Goal: Task Accomplishment & Management: Complete application form

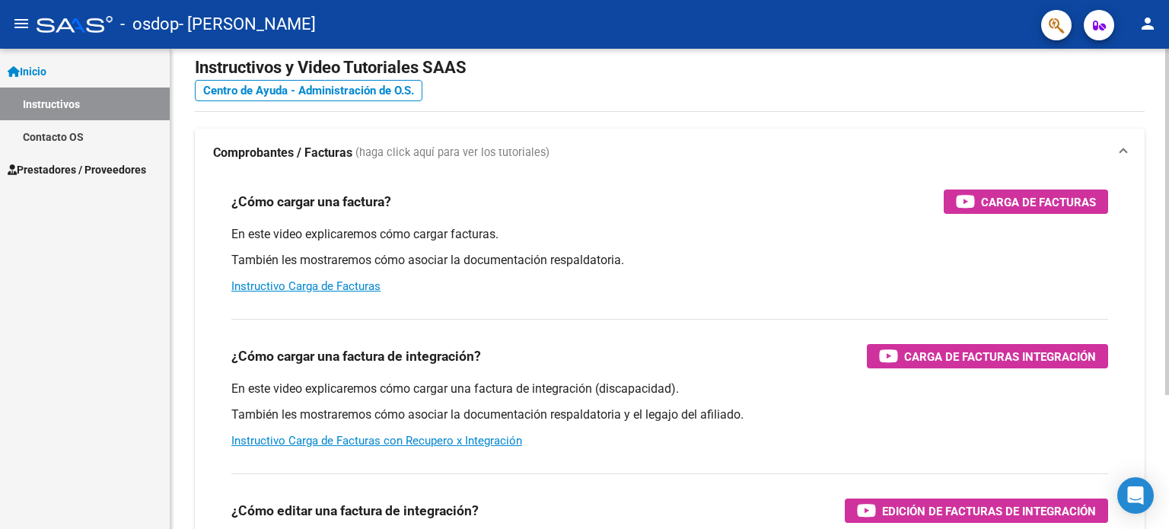
scroll to position [30, 0]
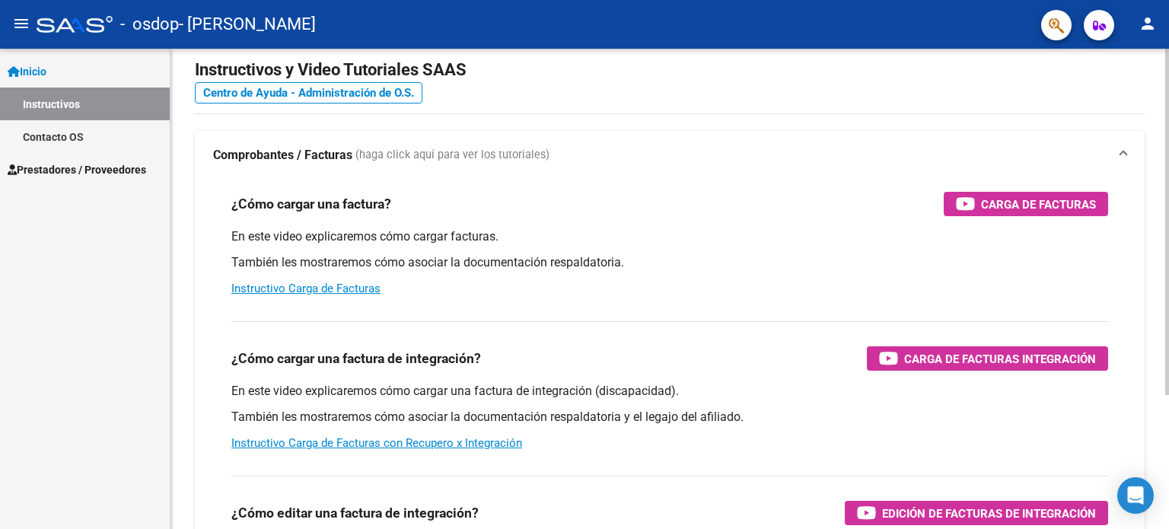
click at [1168, 112] on div at bounding box center [1167, 243] width 4 height 346
click at [351, 288] on link "Instructivo Carga de Facturas" at bounding box center [305, 288] width 149 height 14
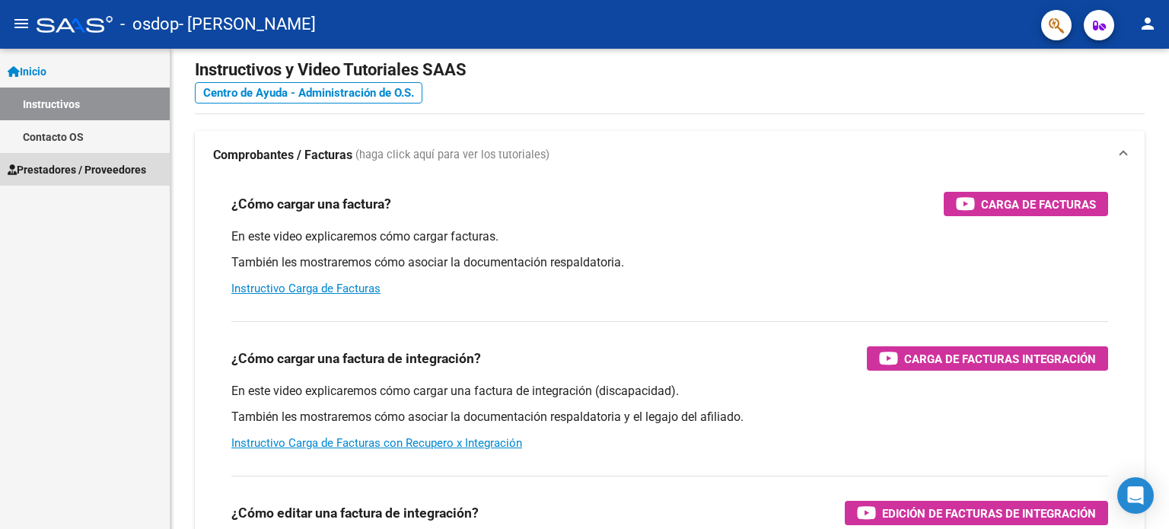
click at [100, 170] on span "Prestadores / Proveedores" at bounding box center [77, 169] width 138 height 17
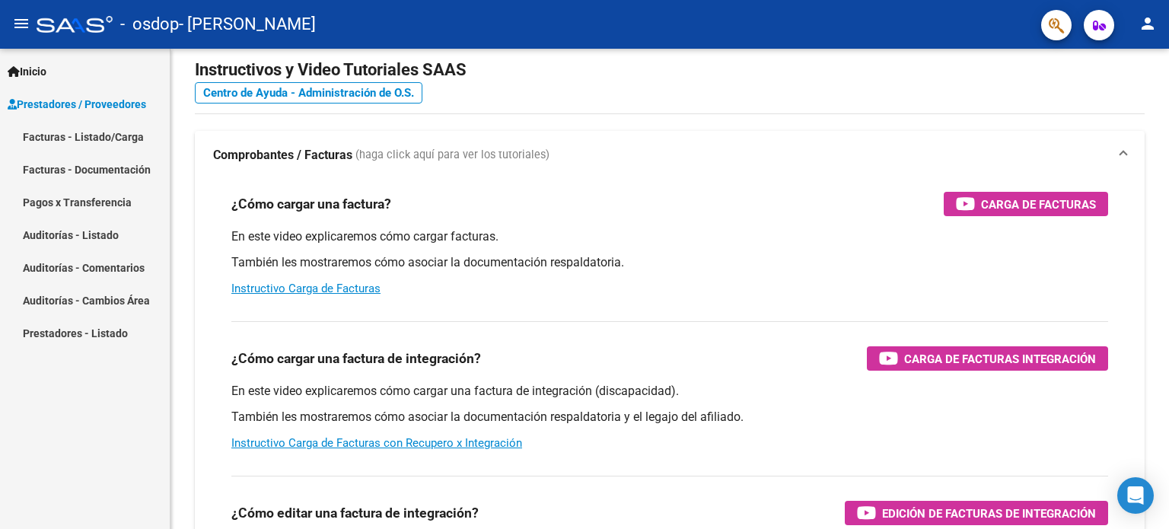
click at [95, 141] on link "Facturas - Listado/Carga" at bounding box center [85, 136] width 170 height 33
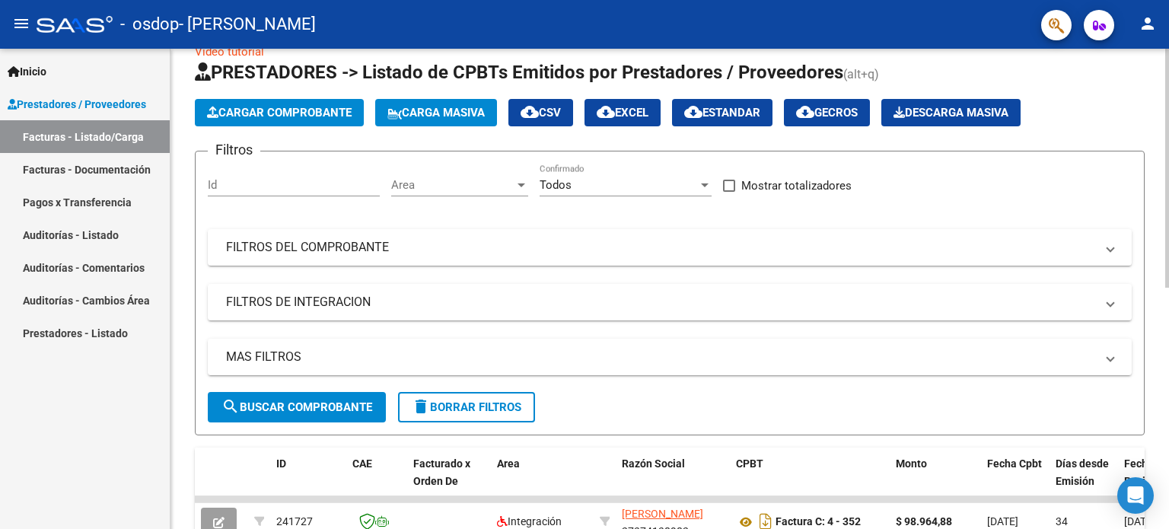
click at [268, 119] on button "Cargar Comprobante" at bounding box center [279, 112] width 169 height 27
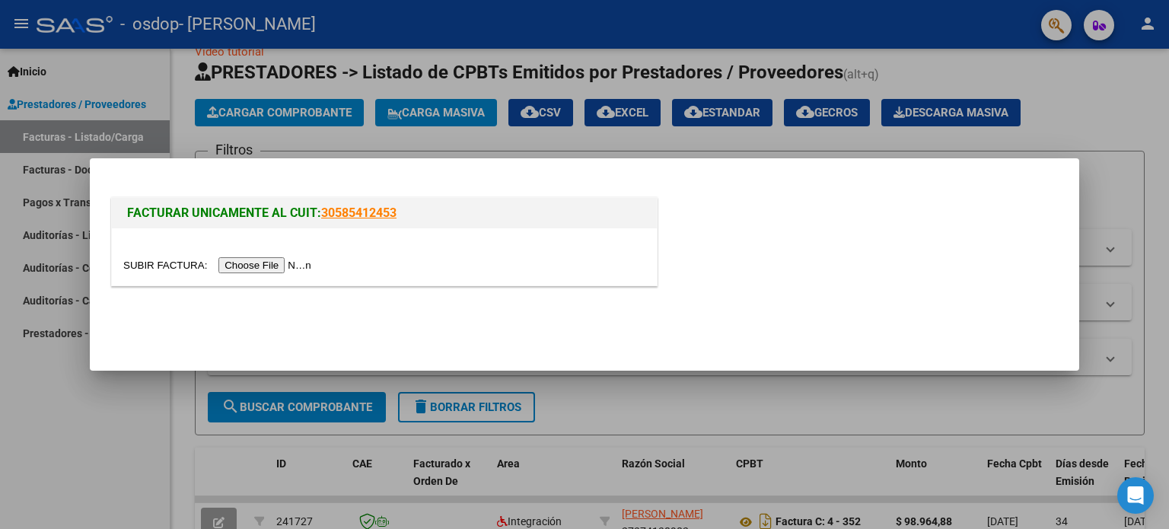
click at [262, 264] on input "file" at bounding box center [219, 265] width 192 height 16
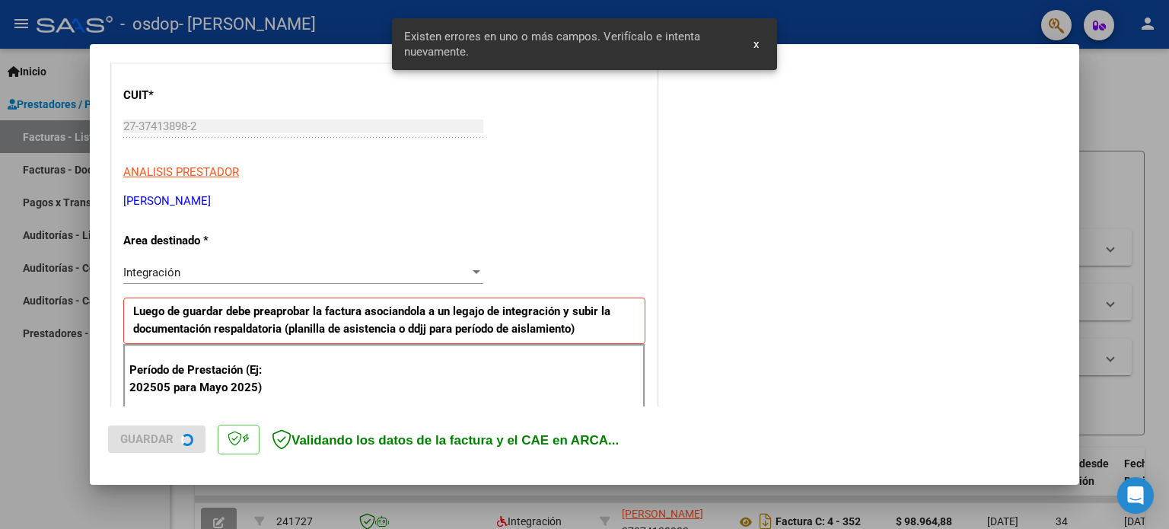
scroll to position [328, 0]
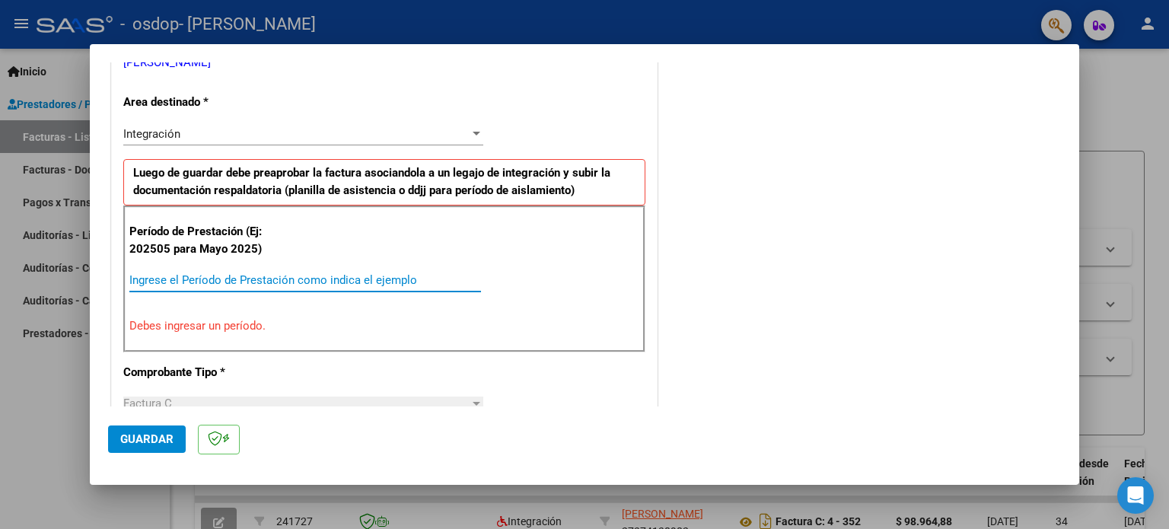
click at [266, 279] on input "Ingrese el Período de Prestación como indica el ejemplo" at bounding box center [304, 280] width 351 height 14
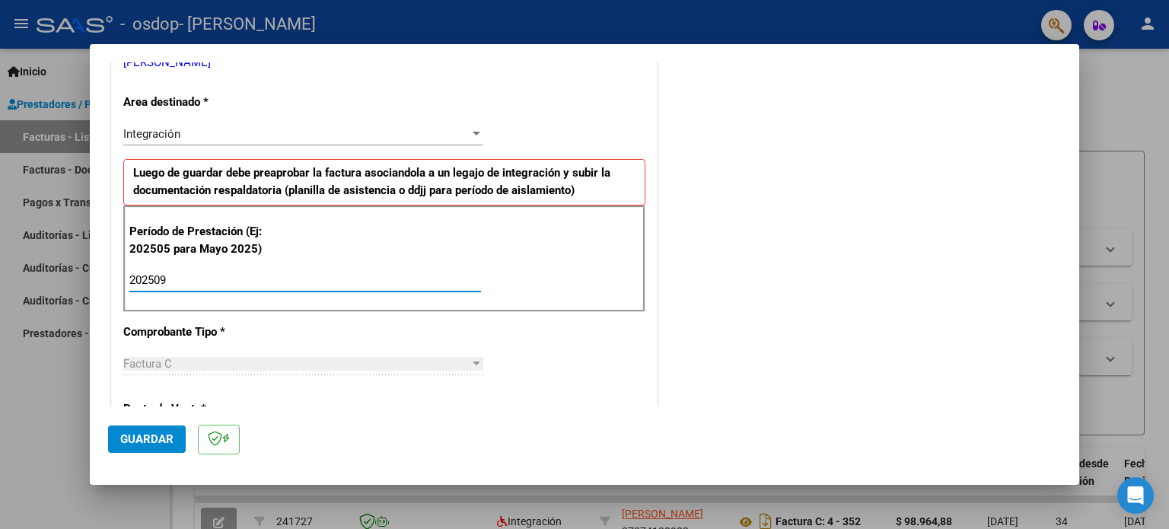
type input "202509"
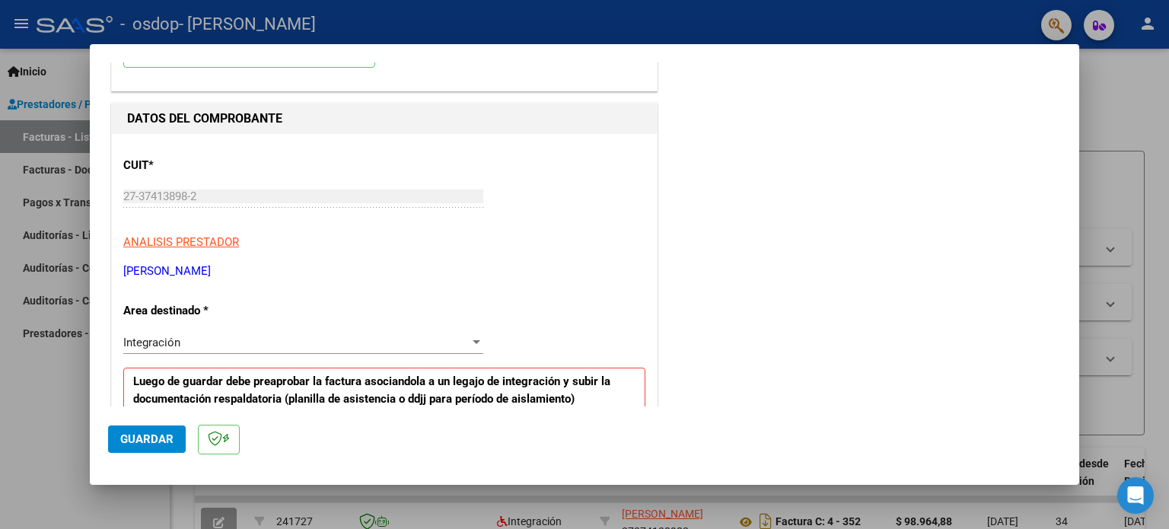
scroll to position [170, 0]
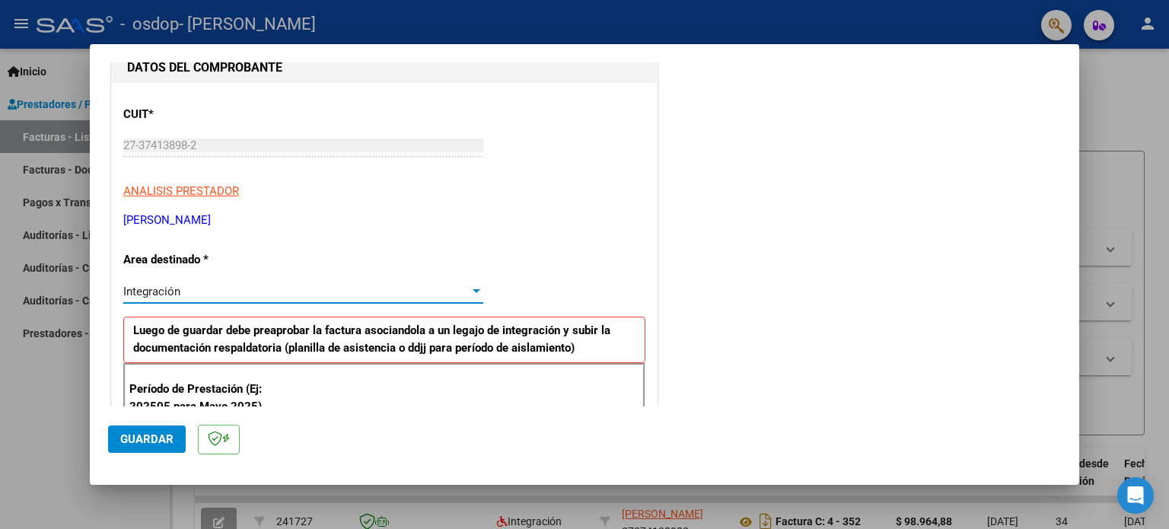
click at [473, 291] on div at bounding box center [476, 291] width 8 height 4
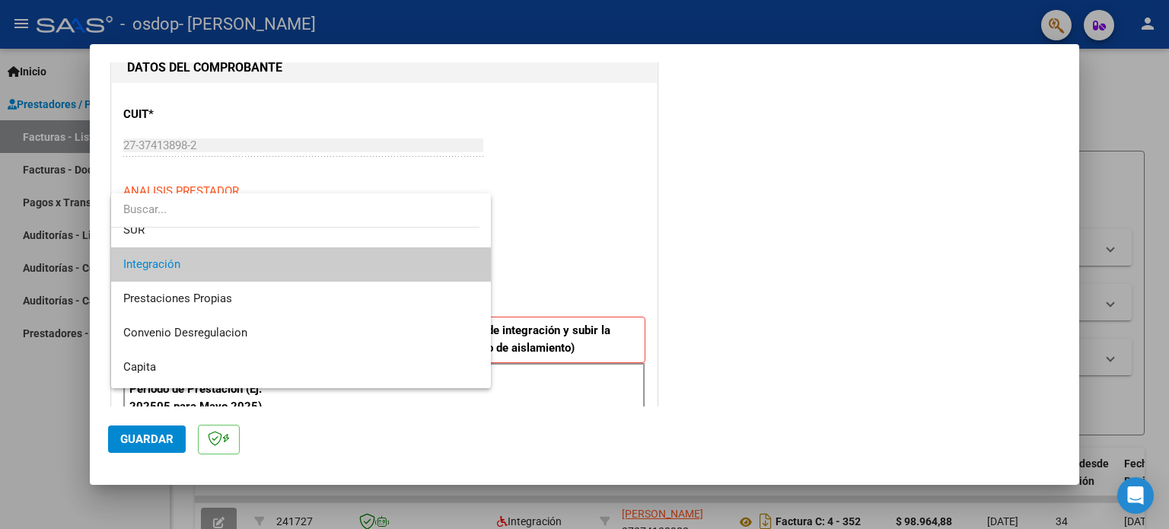
scroll to position [113, 0]
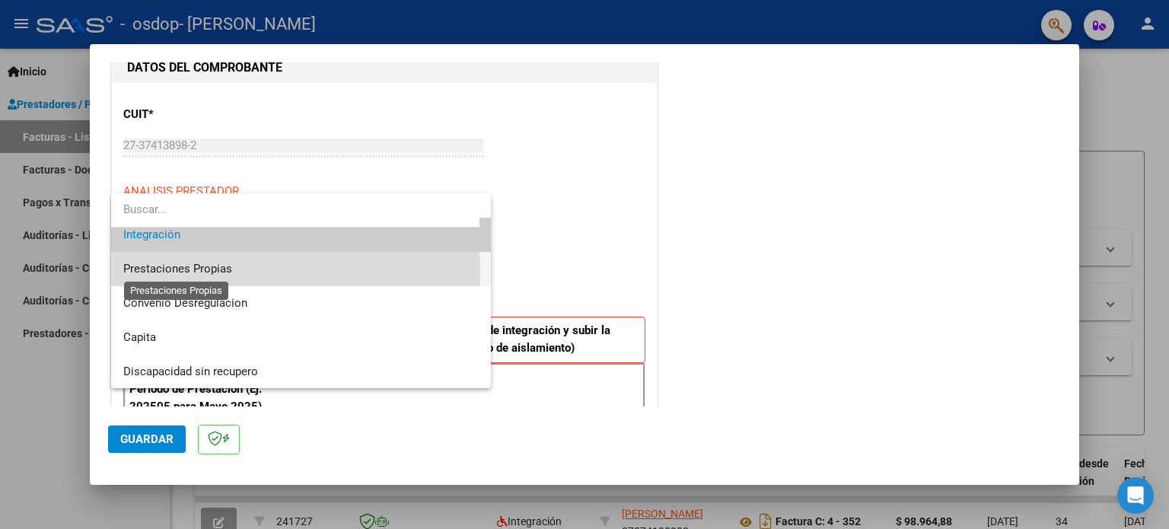
click at [206, 269] on span "Prestaciones Propias" at bounding box center [177, 269] width 109 height 14
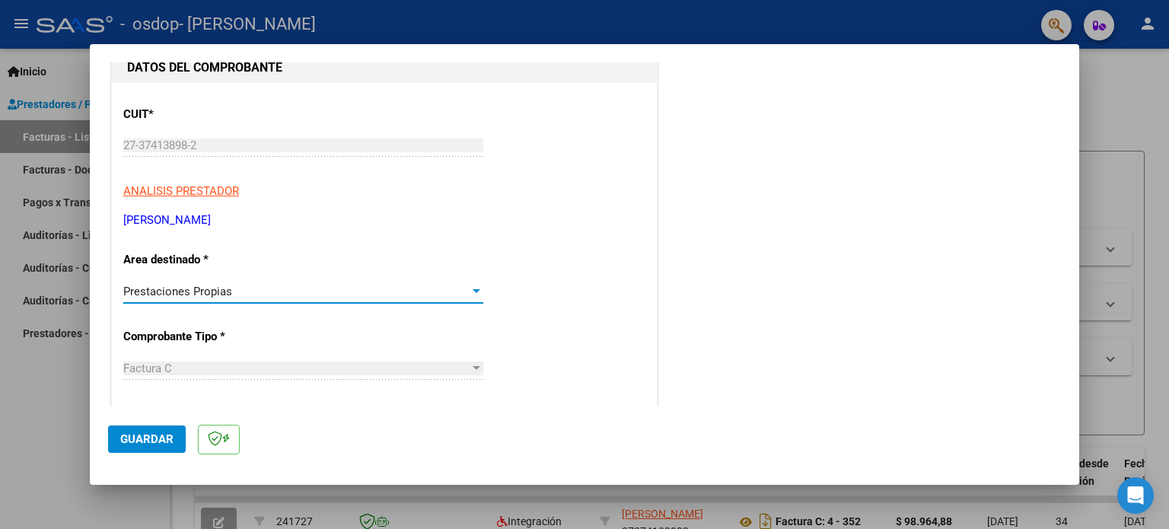
click at [475, 288] on div at bounding box center [476, 291] width 14 height 12
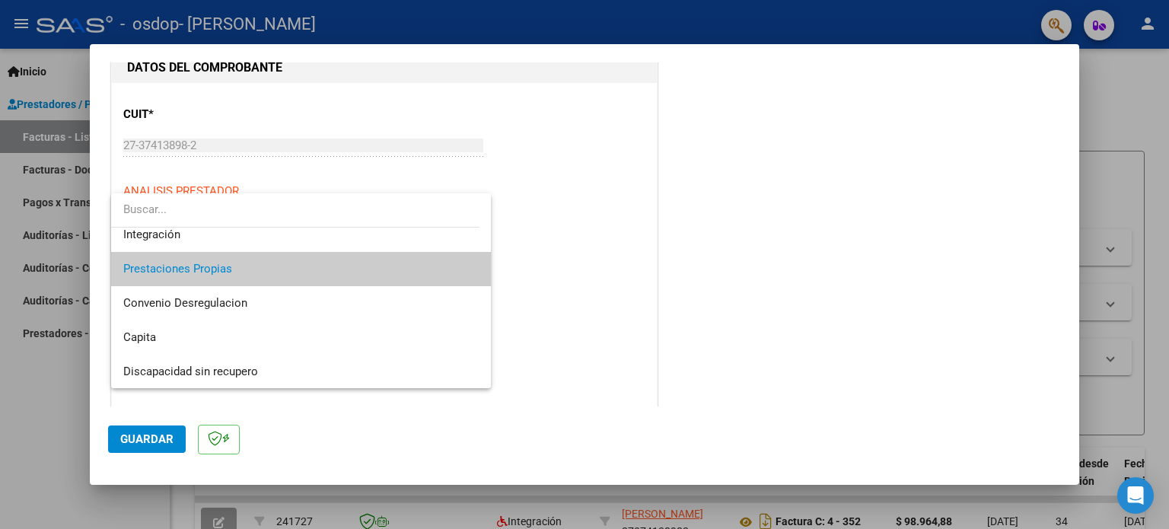
drag, startPoint x: 1072, startPoint y: 179, endPoint x: 1062, endPoint y: 72, distance: 107.7
click at [1062, 72] on div at bounding box center [584, 264] width 1169 height 529
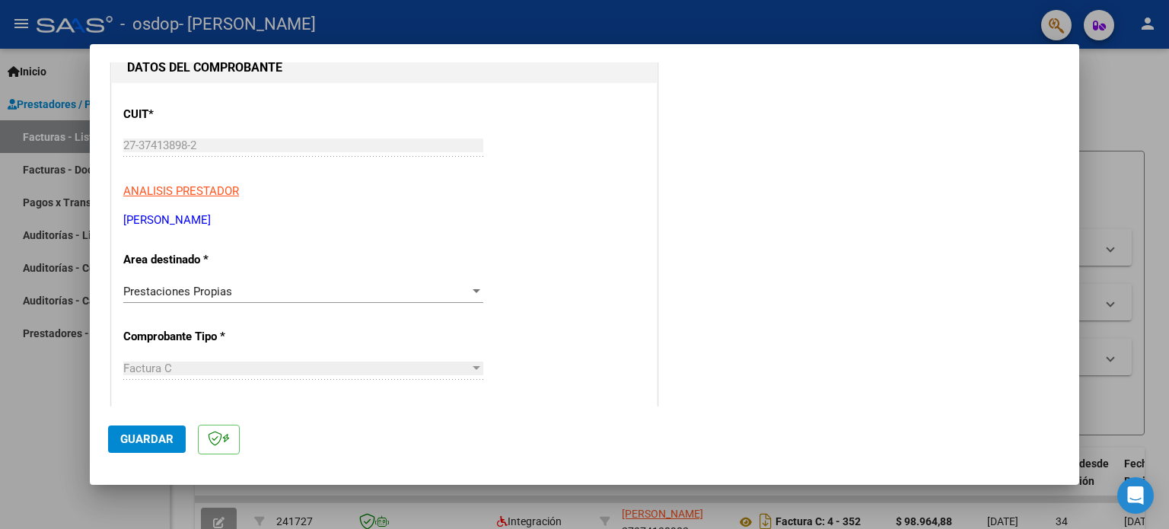
scroll to position [0, 0]
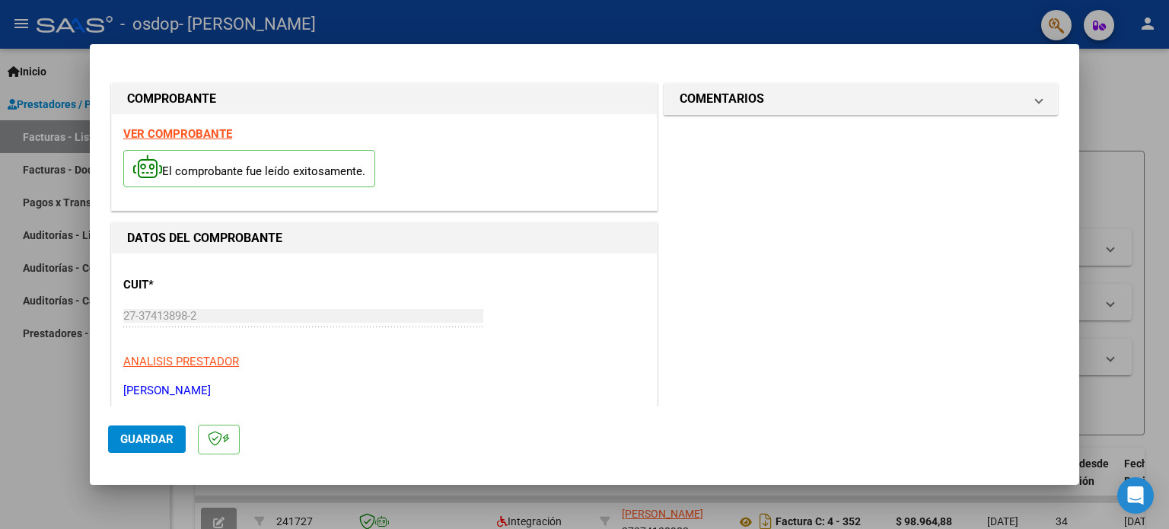
click at [40, 425] on div at bounding box center [584, 264] width 1169 height 529
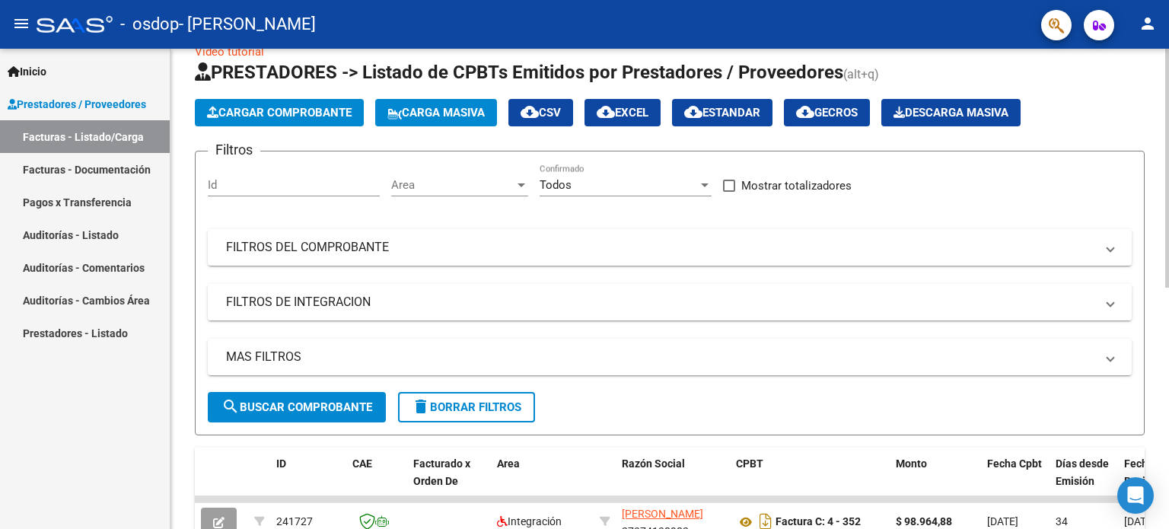
click at [1105, 294] on span "FILTROS DE INTEGRACION" at bounding box center [666, 302] width 881 height 17
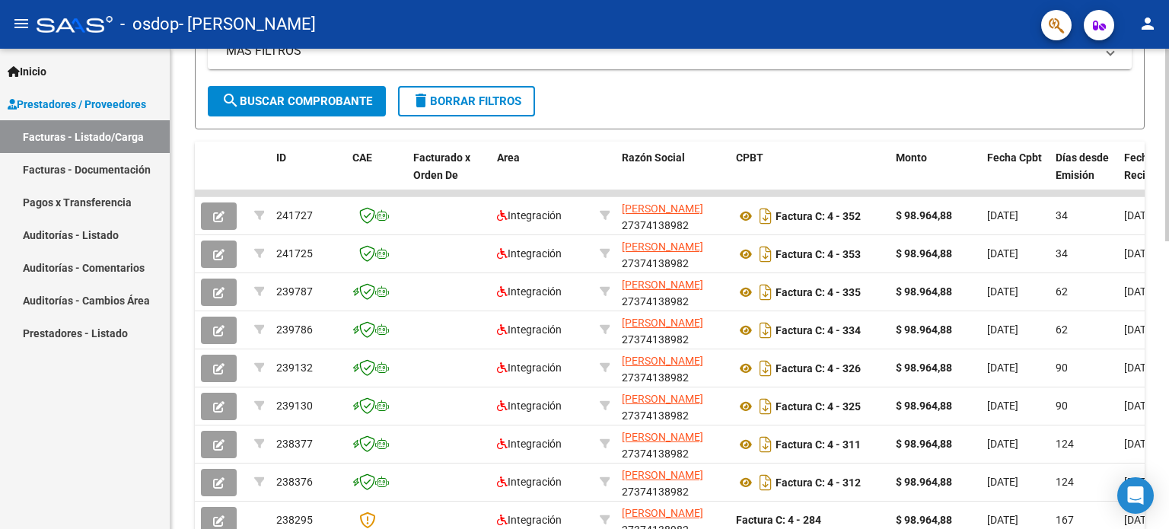
scroll to position [596, 0]
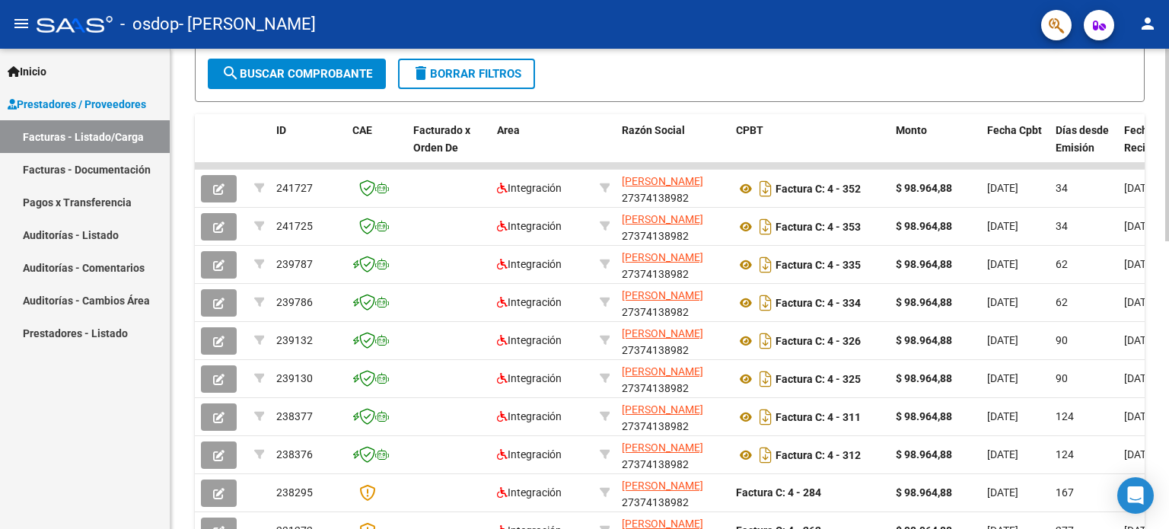
click at [1168, 345] on div at bounding box center [1167, 387] width 4 height 192
drag, startPoint x: 1162, startPoint y: 302, endPoint x: 1168, endPoint y: 331, distance: 29.4
click at [1168, 331] on div "Video tutorial PRESTADORES -> Listado de CPBTs Emitidos por Prestadores / Prove…" at bounding box center [671, 47] width 1002 height 1190
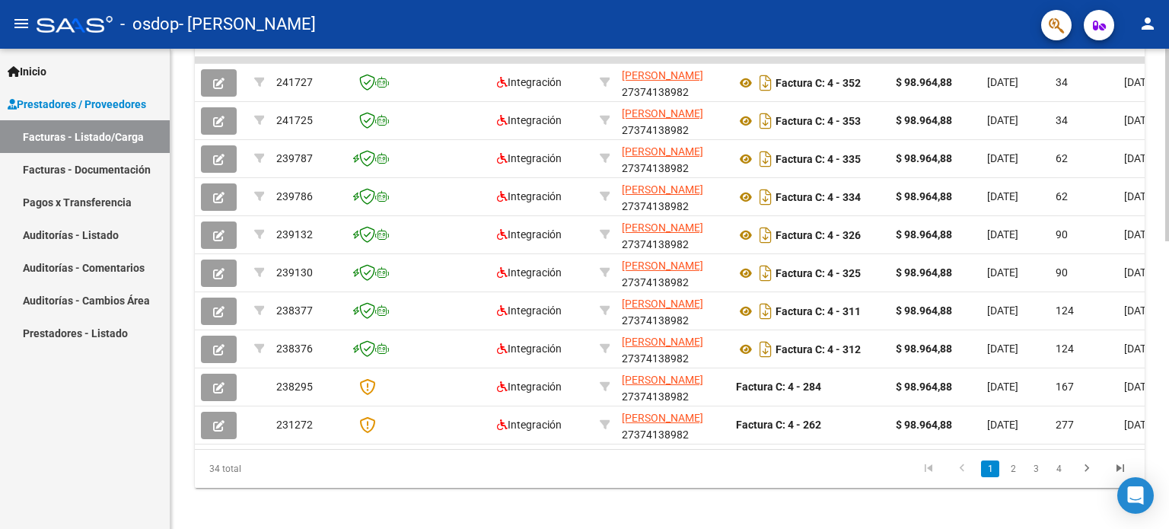
scroll to position [718, 0]
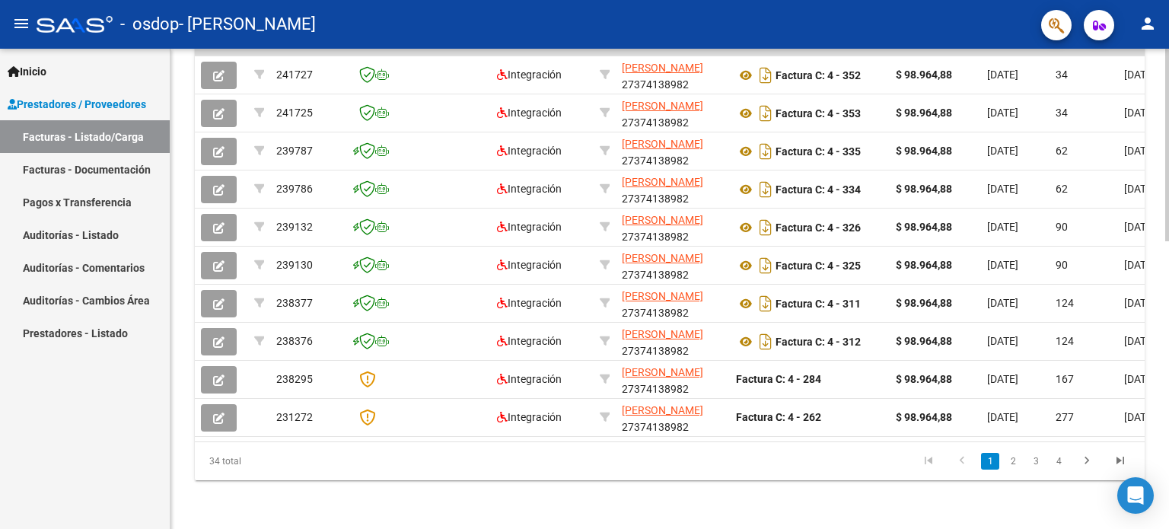
click at [1168, 355] on div at bounding box center [1167, 432] width 4 height 192
click at [1120, 464] on icon "go to last page" at bounding box center [1120, 462] width 20 height 18
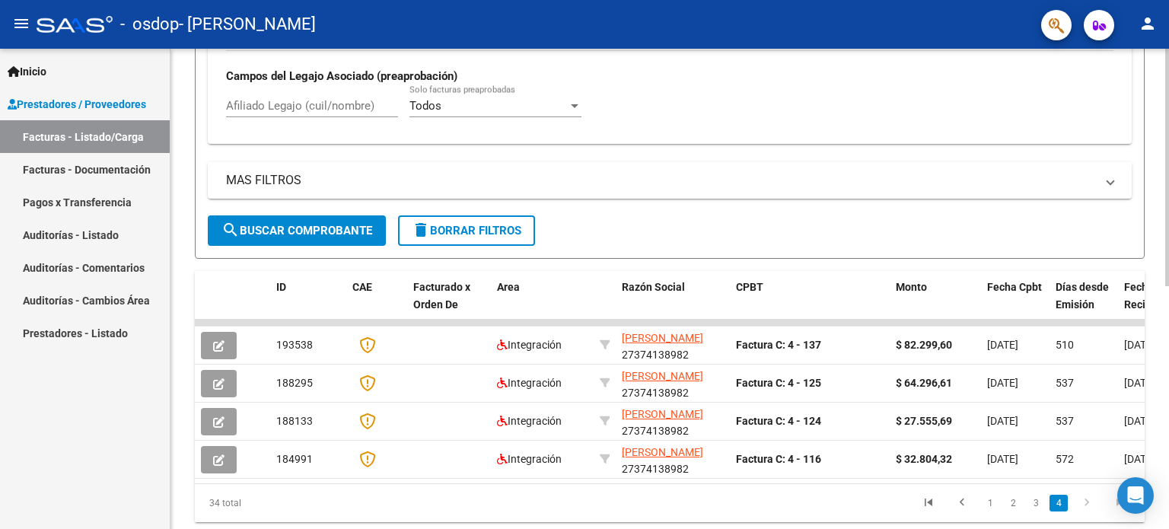
scroll to position [490, 0]
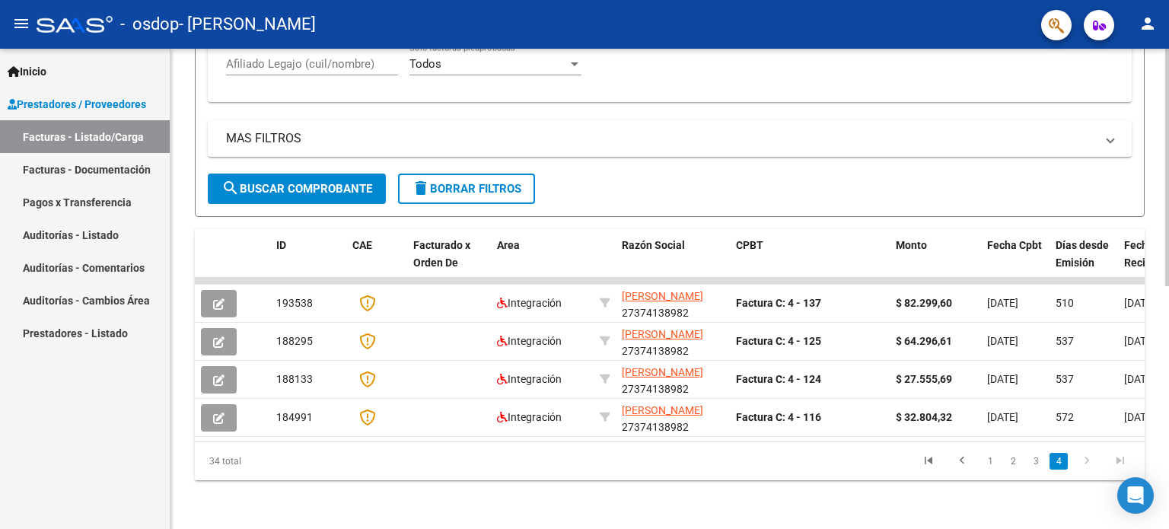
click at [1166, 416] on div at bounding box center [1167, 409] width 4 height 237
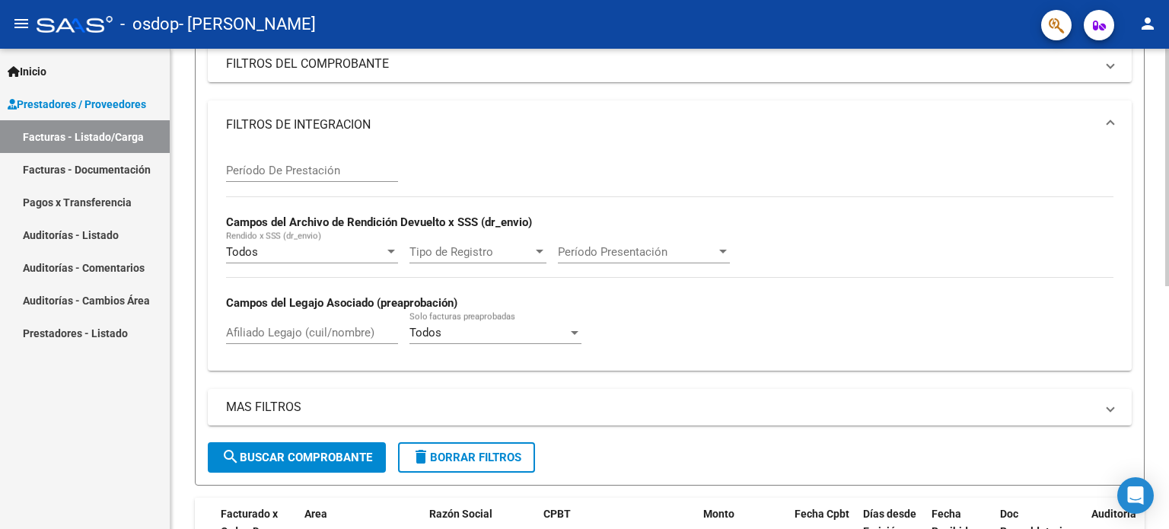
scroll to position [201, 0]
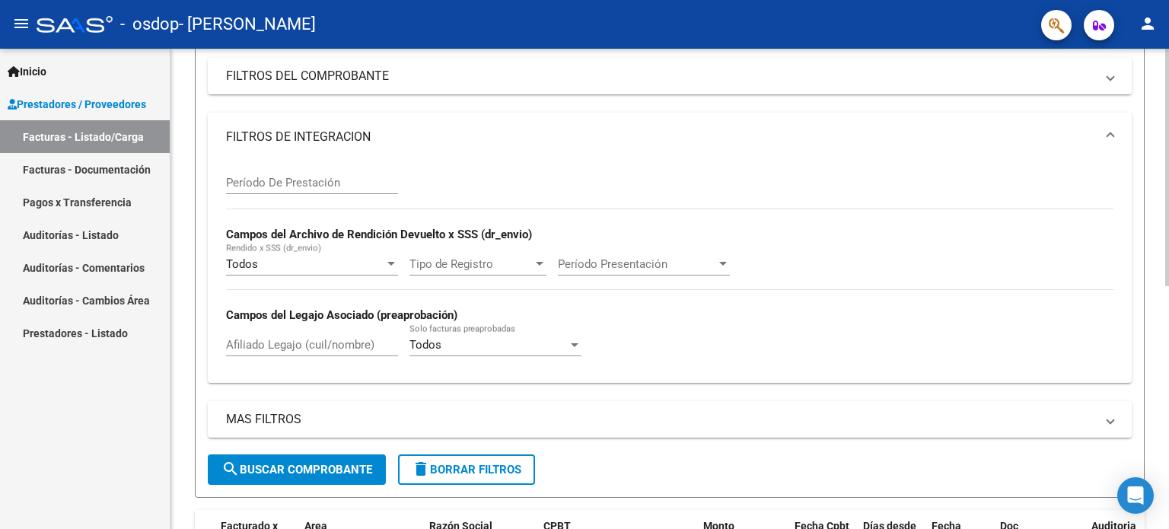
click at [1155, 191] on div "Video tutorial PRESTADORES -> Listado de CPBTs Emitidos por Prestadores / Prove…" at bounding box center [671, 329] width 1002 height 962
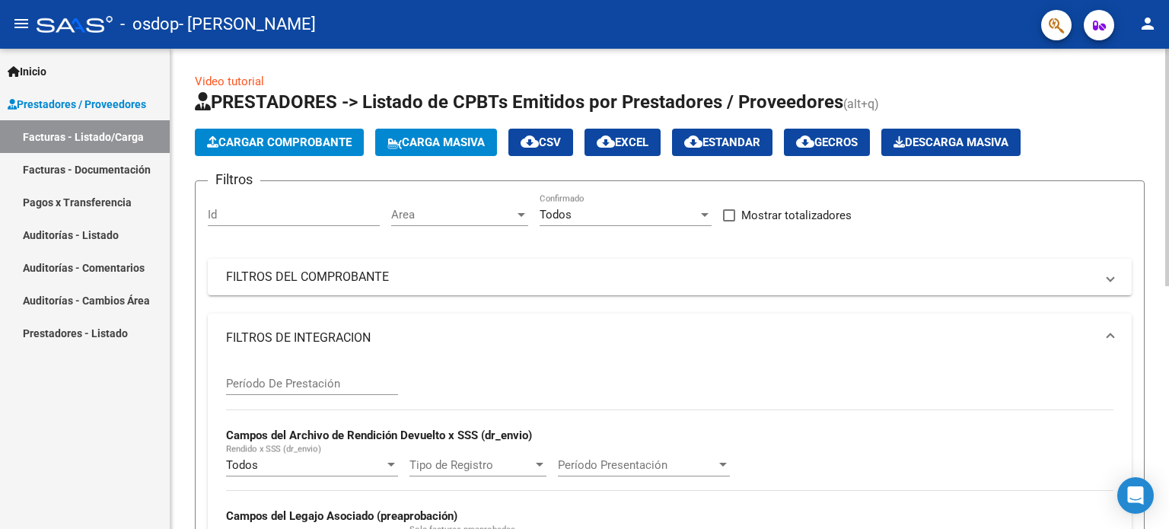
scroll to position [0, 0]
click at [1144, 79] on div "Video tutorial PRESTADORES -> Listado de CPBTs Emitidos por Prestadores / Prove…" at bounding box center [671, 530] width 1002 height 962
click at [237, 135] on span "Cargar Comprobante" at bounding box center [279, 142] width 145 height 14
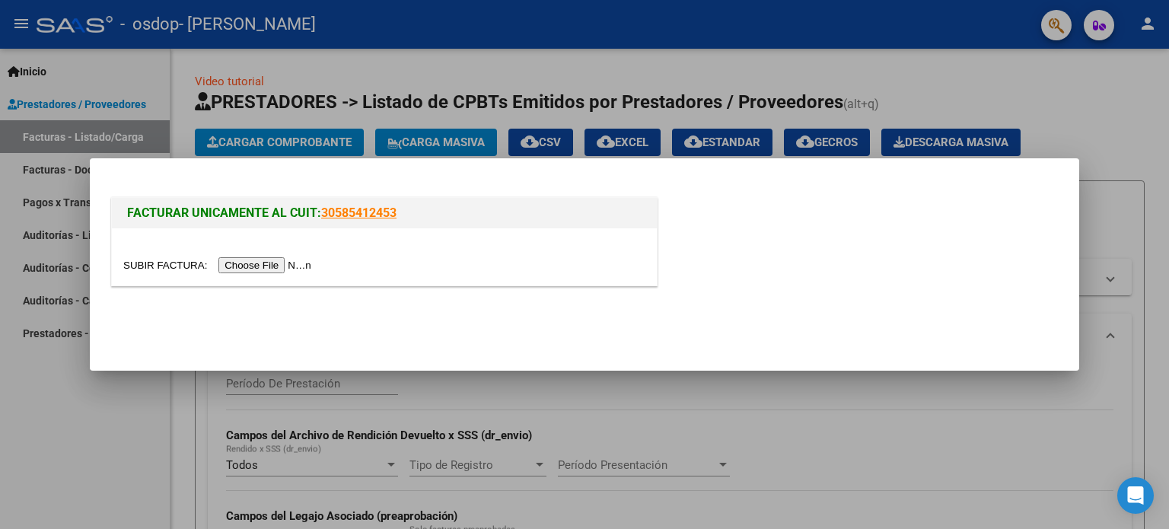
click at [274, 269] on input "file" at bounding box center [219, 265] width 192 height 16
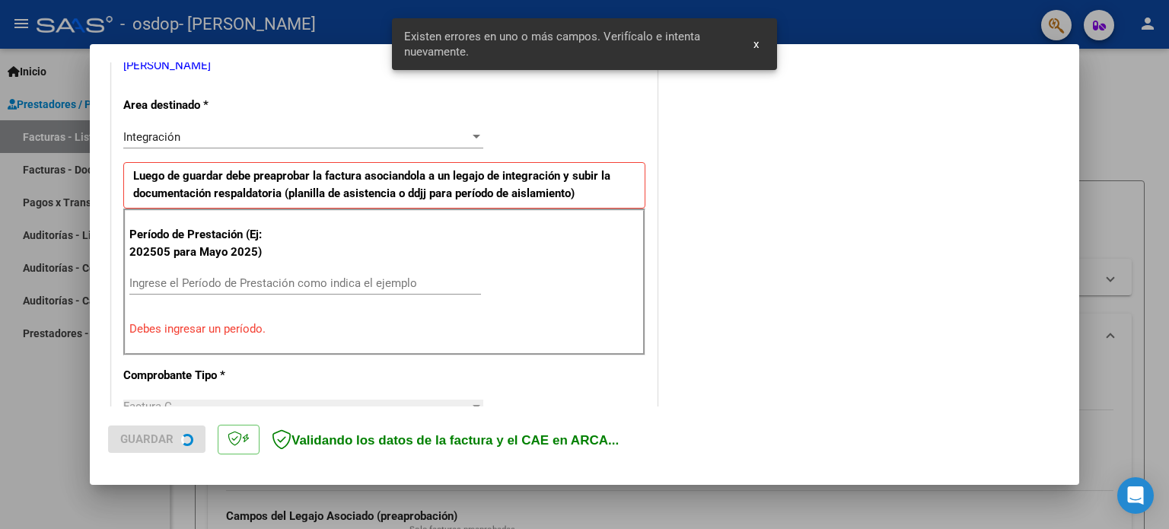
scroll to position [356, 0]
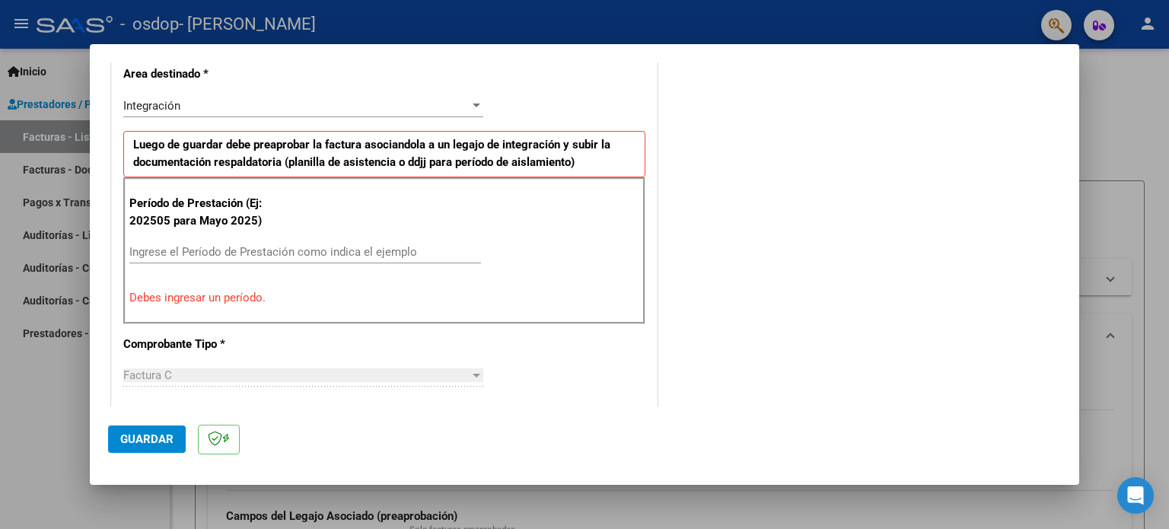
click at [755, 45] on mat-dialog-container "COMPROBANTE VER COMPROBANTE El comprobante fue leído exitosamente. DATOS DEL CO…" at bounding box center [584, 264] width 989 height 440
click at [220, 249] on input "Ingrese el Período de Prestación como indica el ejemplo" at bounding box center [304, 252] width 351 height 14
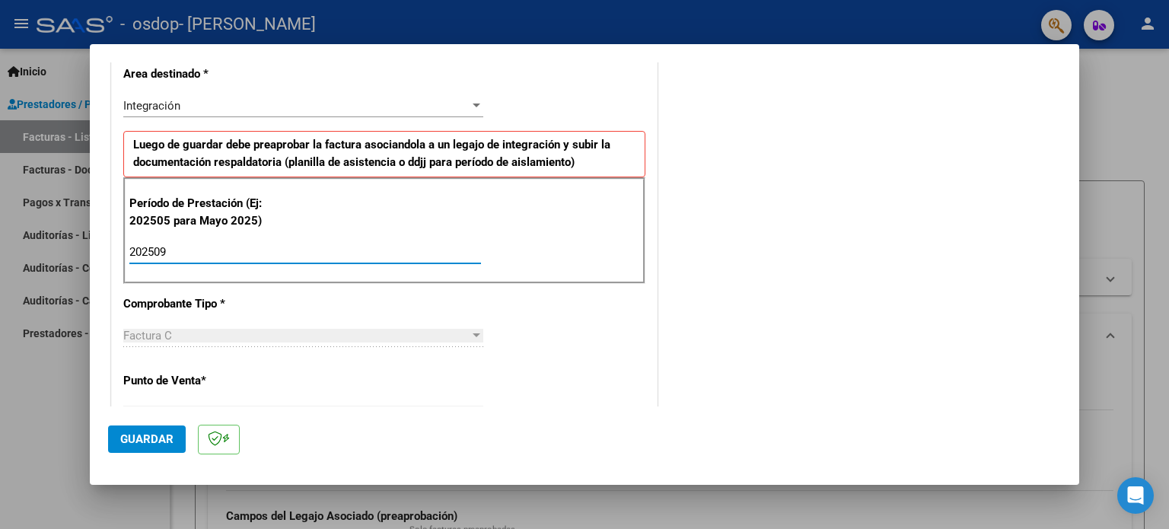
type input "202509"
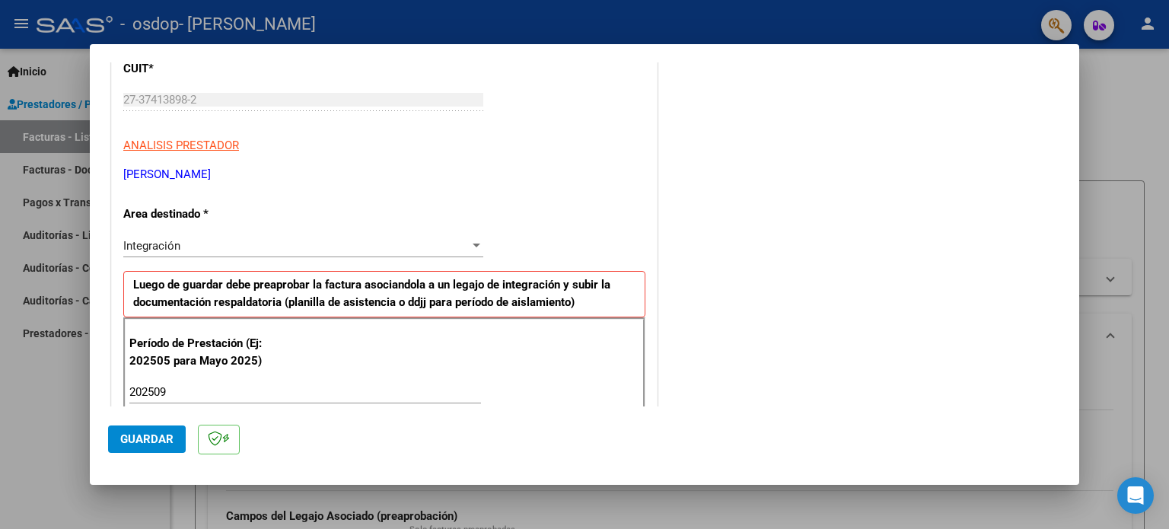
scroll to position [218, 0]
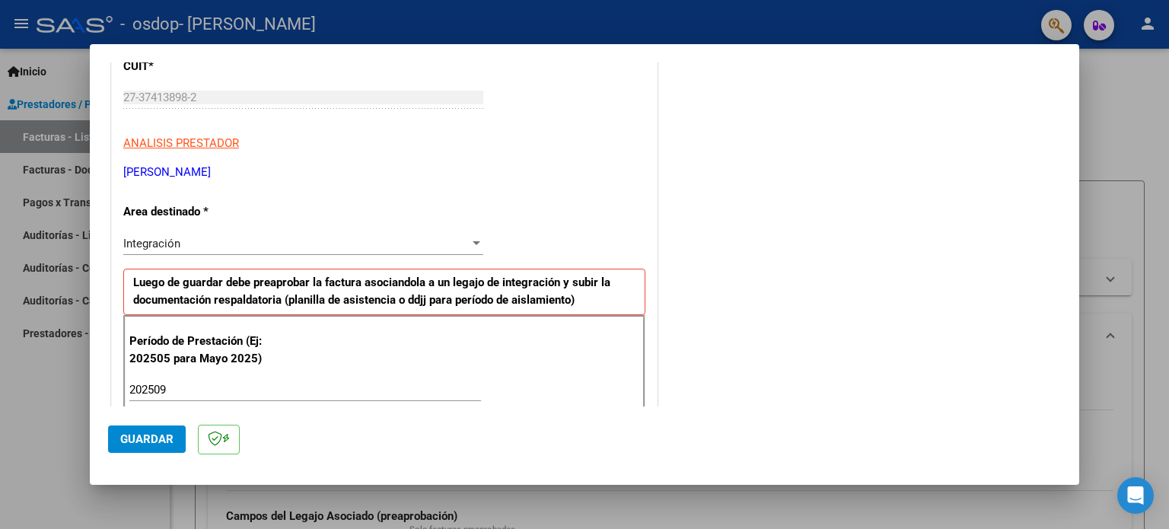
click at [472, 239] on div at bounding box center [476, 243] width 14 height 12
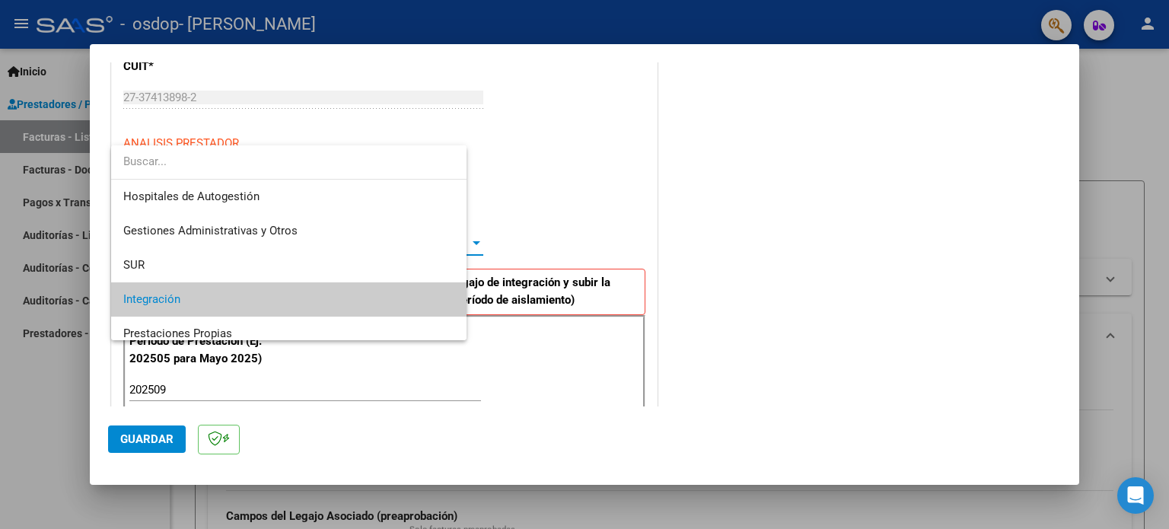
scroll to position [56, 0]
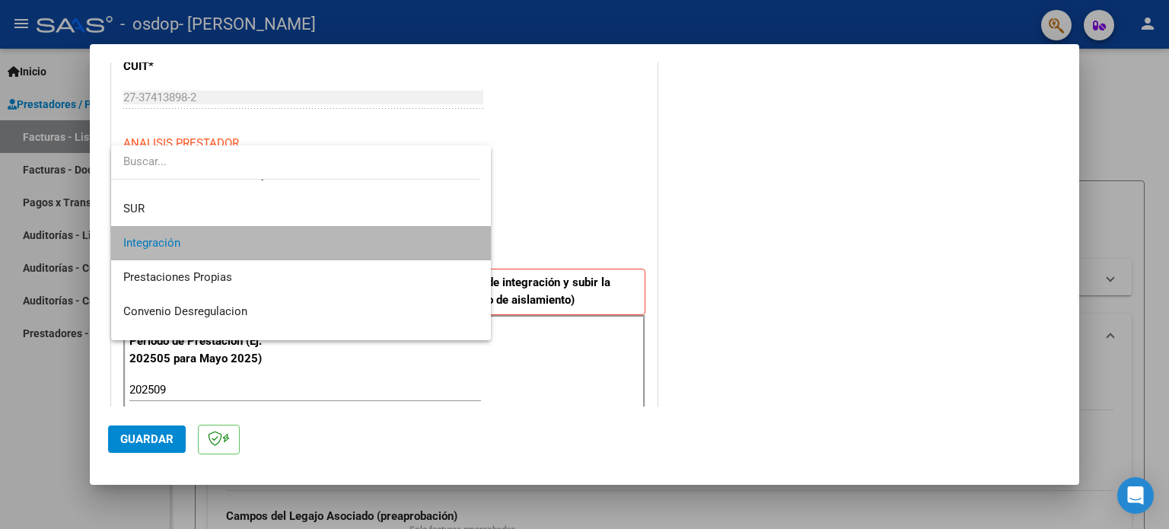
click at [461, 239] on span "Integración" at bounding box center [301, 243] width 356 height 34
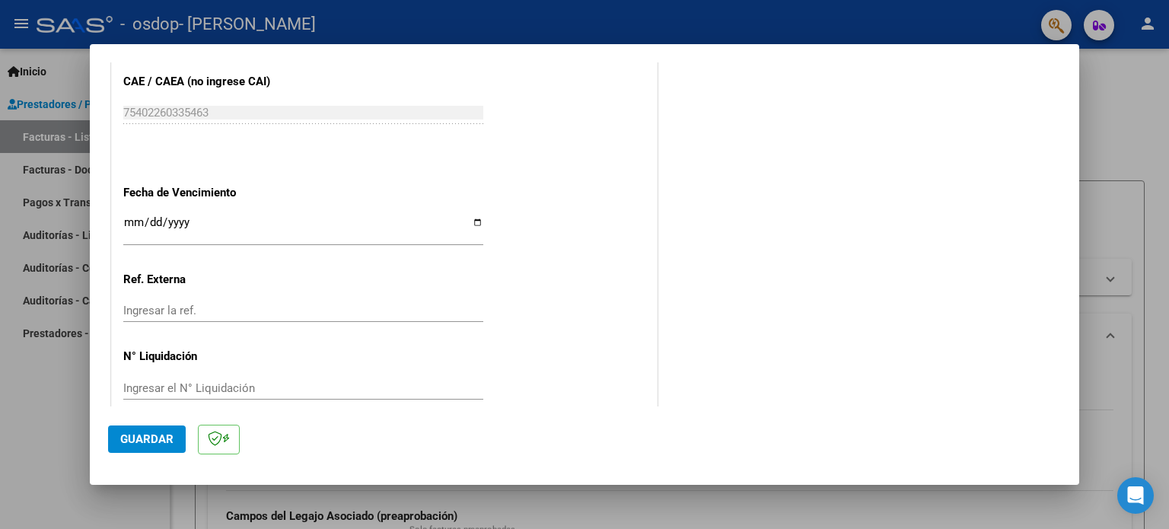
scroll to position [986, 0]
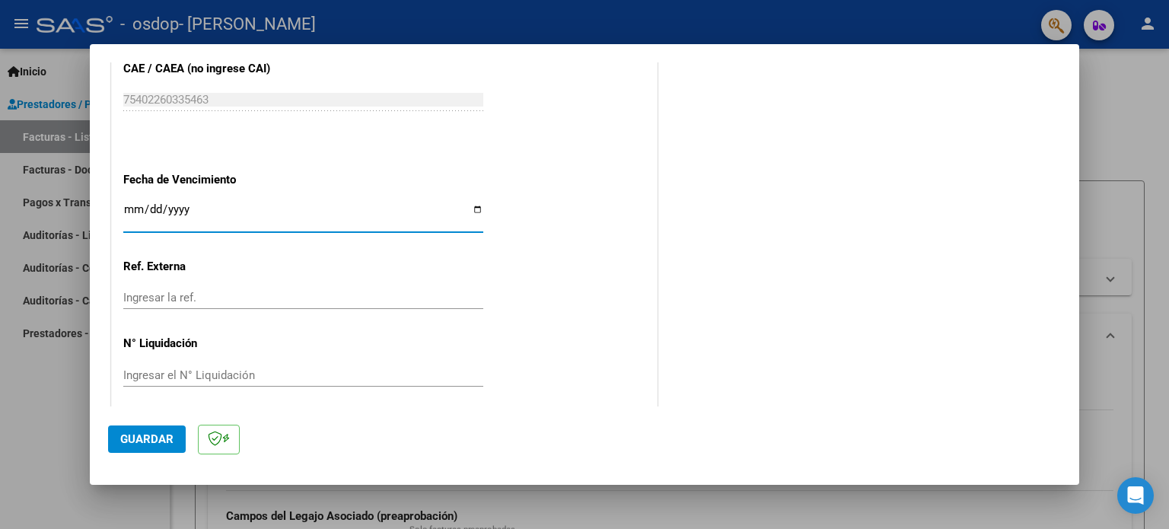
click at [131, 204] on input "Ingresar la fecha" at bounding box center [303, 215] width 360 height 24
click at [477, 206] on input "Ingresar la fecha" at bounding box center [303, 215] width 360 height 24
type input "[DATE]"
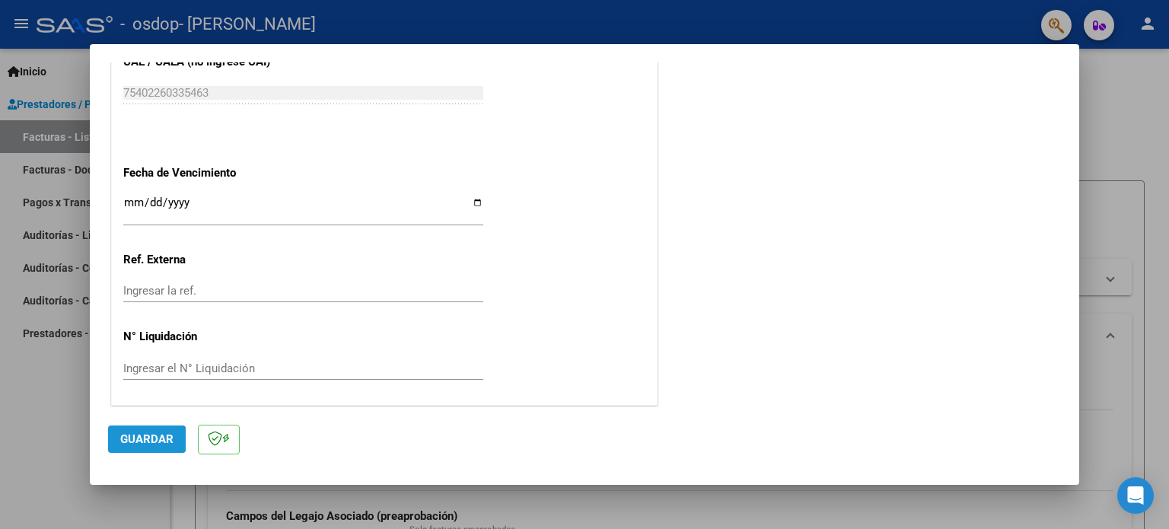
click at [126, 447] on button "Guardar" at bounding box center [147, 438] width 78 height 27
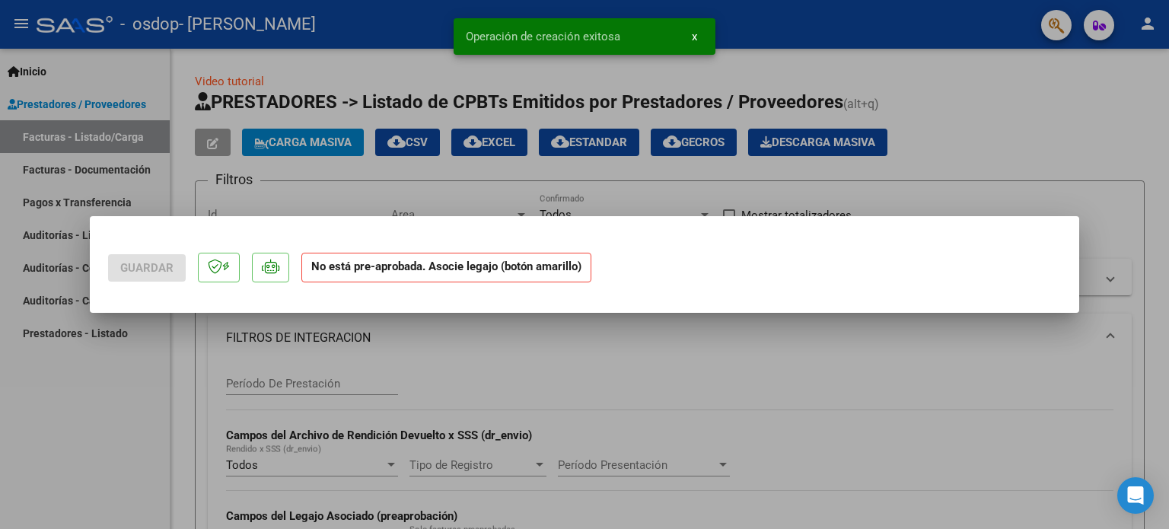
scroll to position [0, 0]
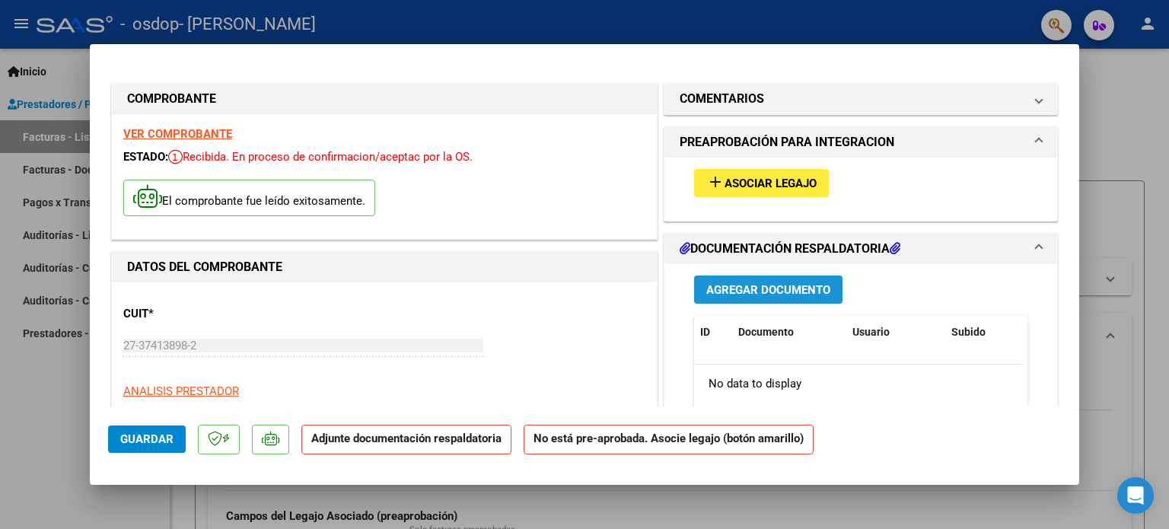
click at [765, 289] on span "Agregar Documento" at bounding box center [768, 290] width 124 height 14
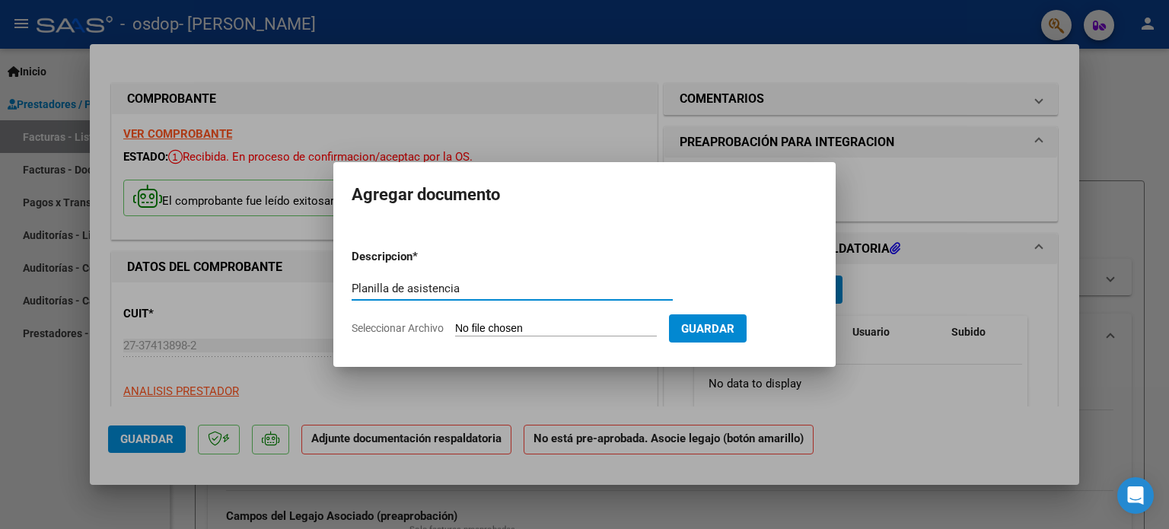
type input "Planilla de asistencia"
click at [554, 328] on input "Seleccionar Archivo" at bounding box center [556, 329] width 202 height 14
type input "C:\fakepath\Planilla de asistencia [PERSON_NAME] [DATE].pdf"
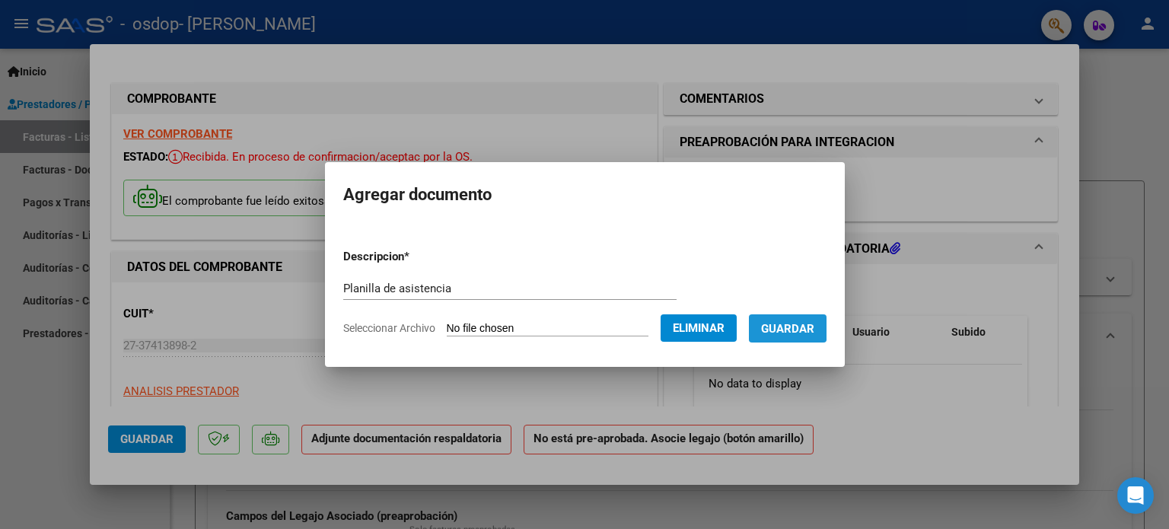
click at [784, 325] on span "Guardar" at bounding box center [787, 329] width 53 height 14
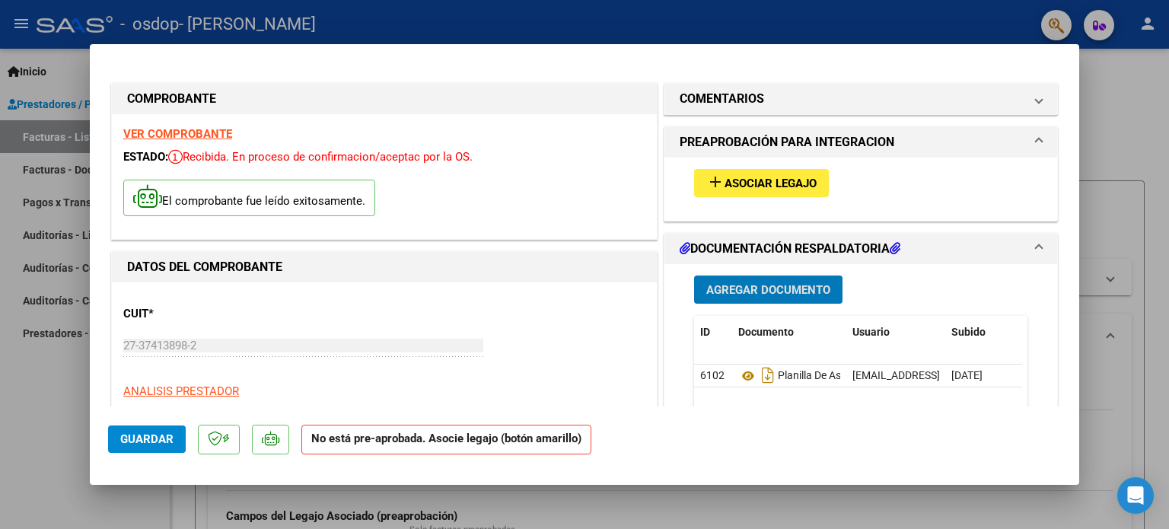
click at [746, 172] on button "add Asociar Legajo" at bounding box center [761, 183] width 135 height 28
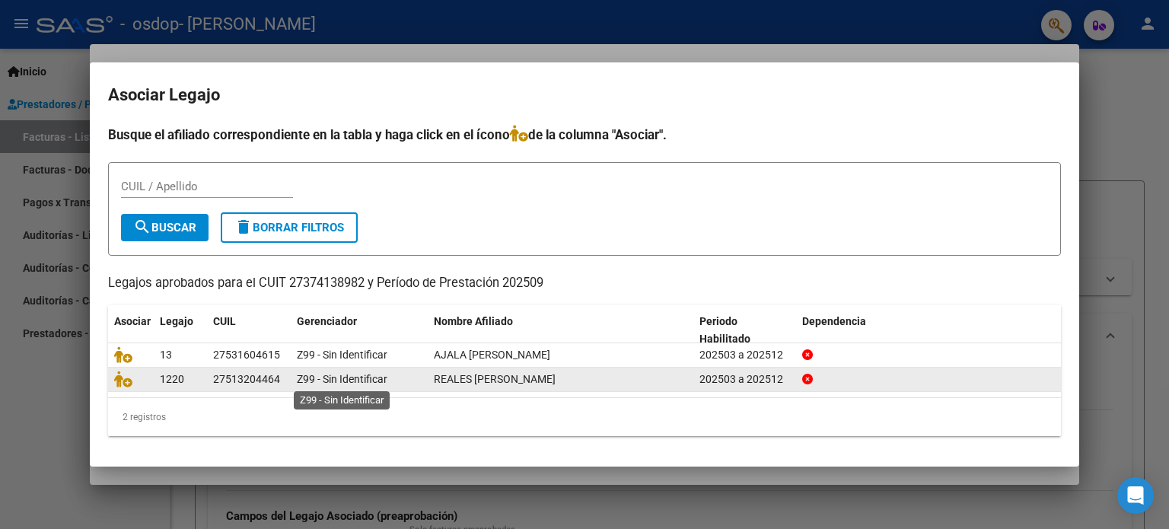
click at [339, 383] on span "Z99 - Sin Identificar" at bounding box center [342, 379] width 91 height 12
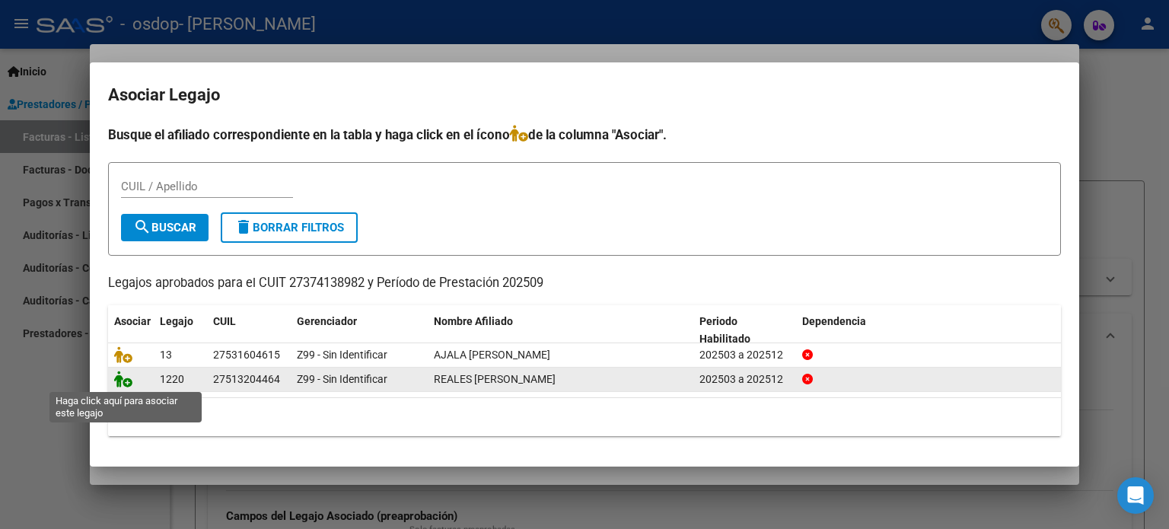
click at [130, 381] on icon at bounding box center [123, 378] width 18 height 17
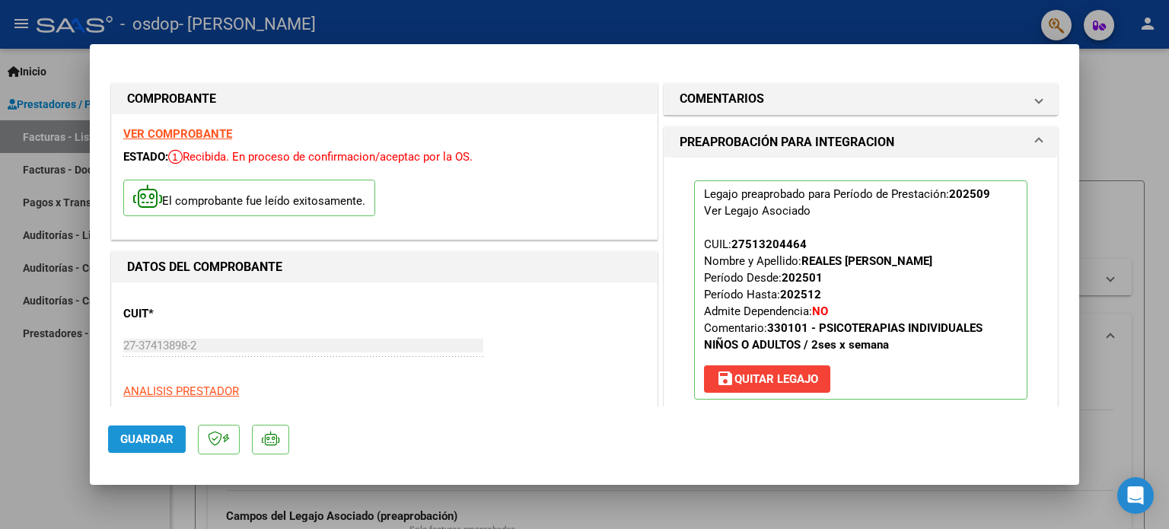
click at [145, 431] on button "Guardar" at bounding box center [147, 438] width 78 height 27
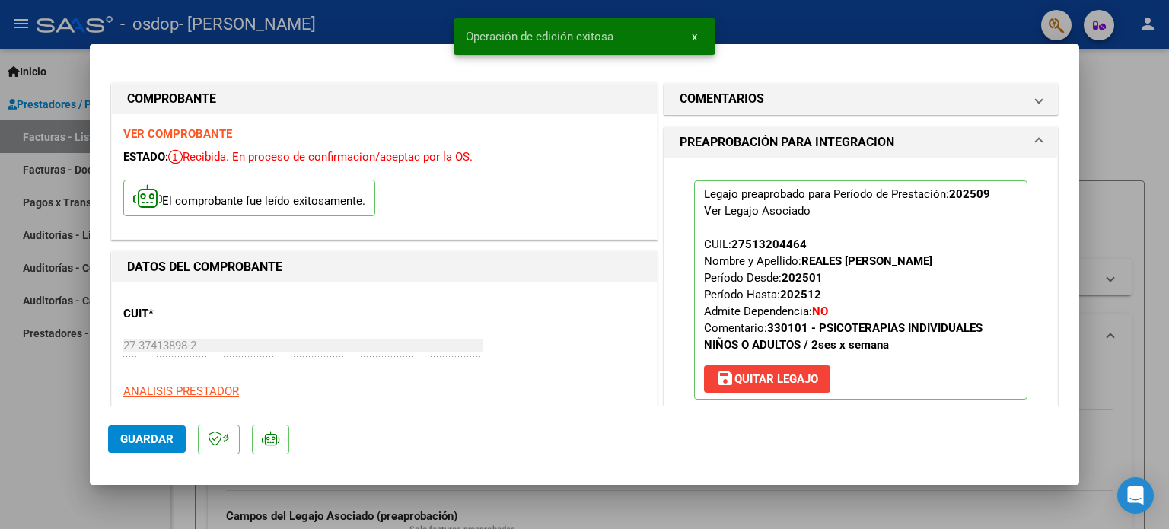
click at [1095, 91] on div at bounding box center [584, 264] width 1169 height 529
type input "$ 0,00"
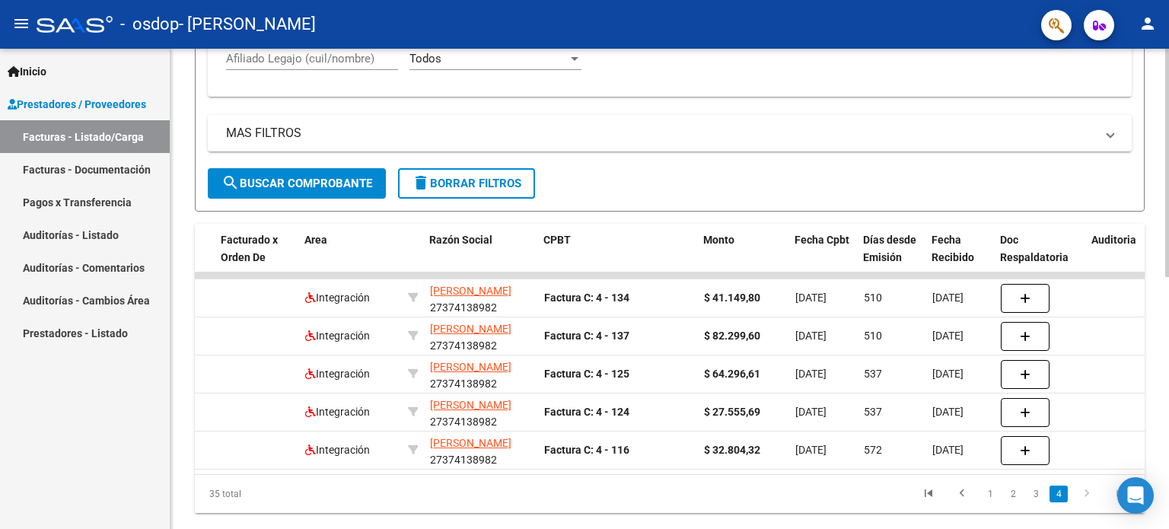
scroll to position [528, 0]
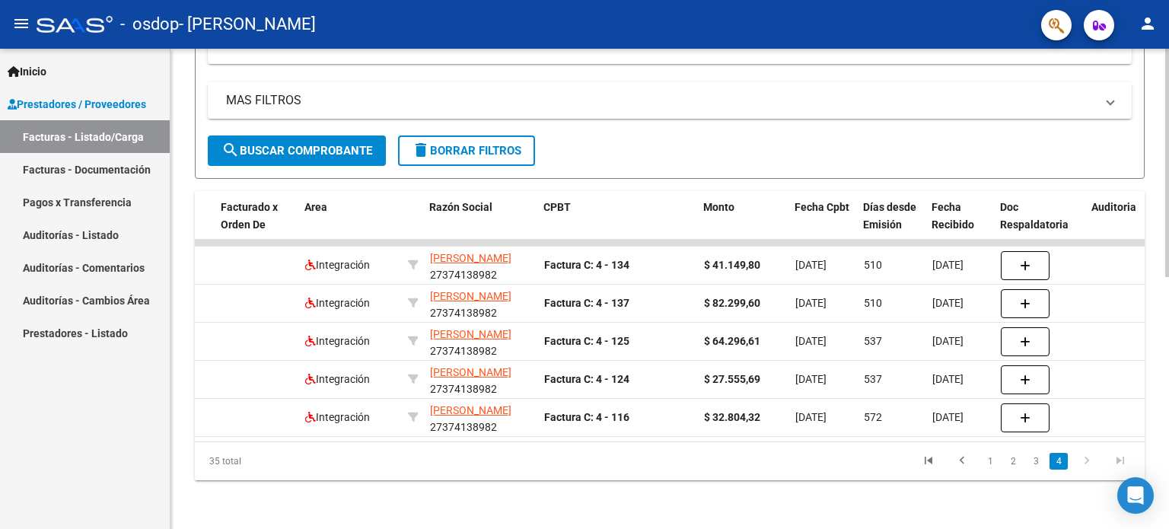
click at [1168, 434] on div at bounding box center [1167, 414] width 4 height 228
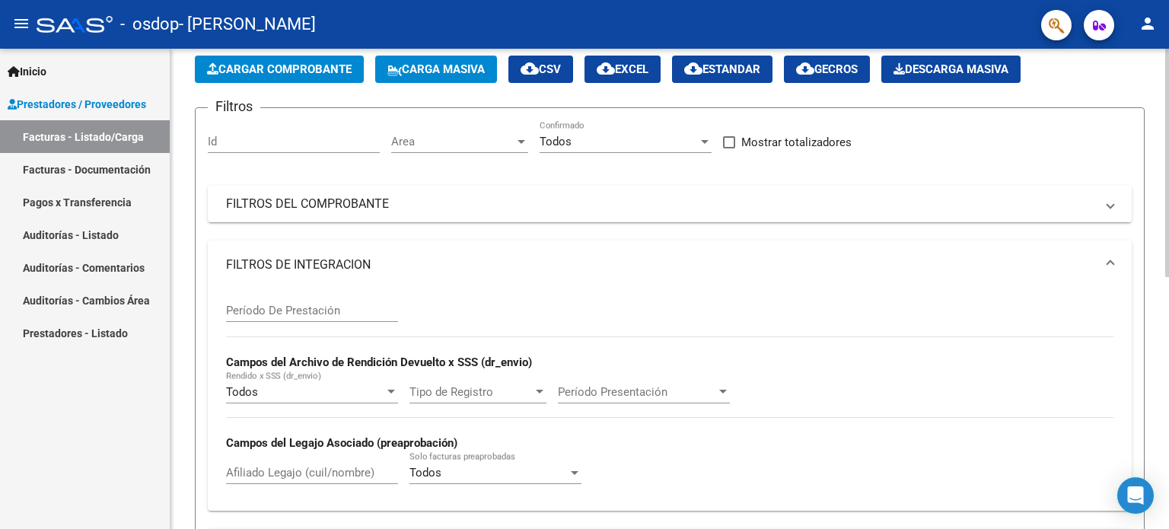
scroll to position [0, 0]
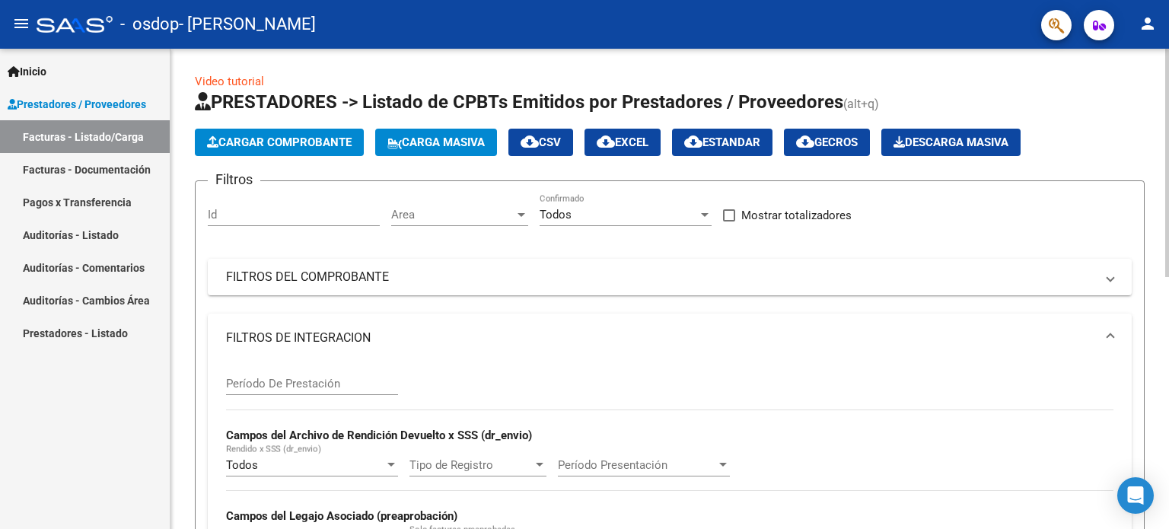
click at [1168, 40] on div "menu - osdop - [PERSON_NAME] person Inicio Instructivos Contacto OS Prestadores…" at bounding box center [584, 264] width 1169 height 529
click at [271, 144] on span "Cargar Comprobante" at bounding box center [279, 142] width 145 height 14
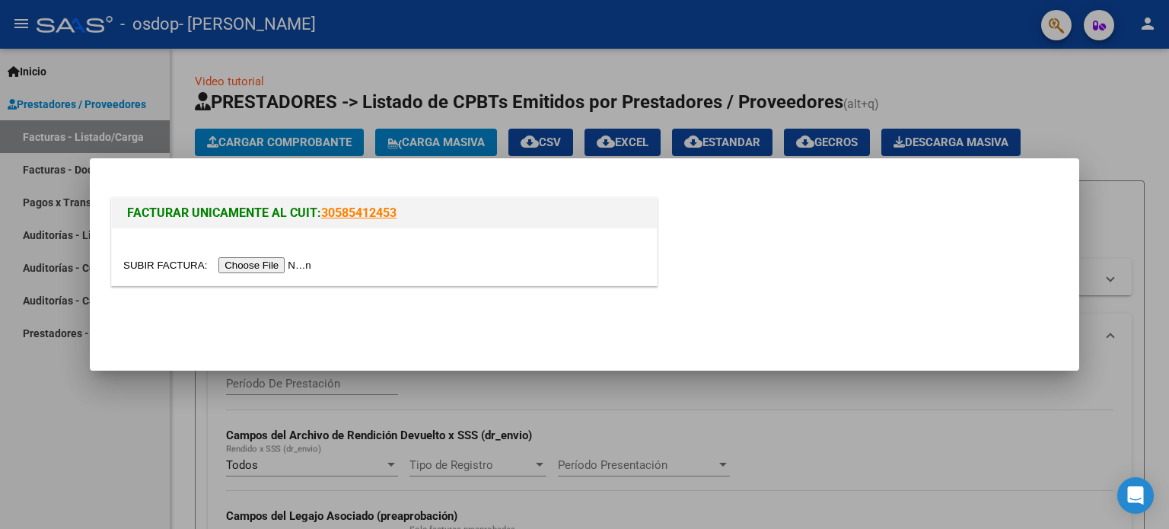
click at [276, 270] on input "file" at bounding box center [219, 265] width 192 height 16
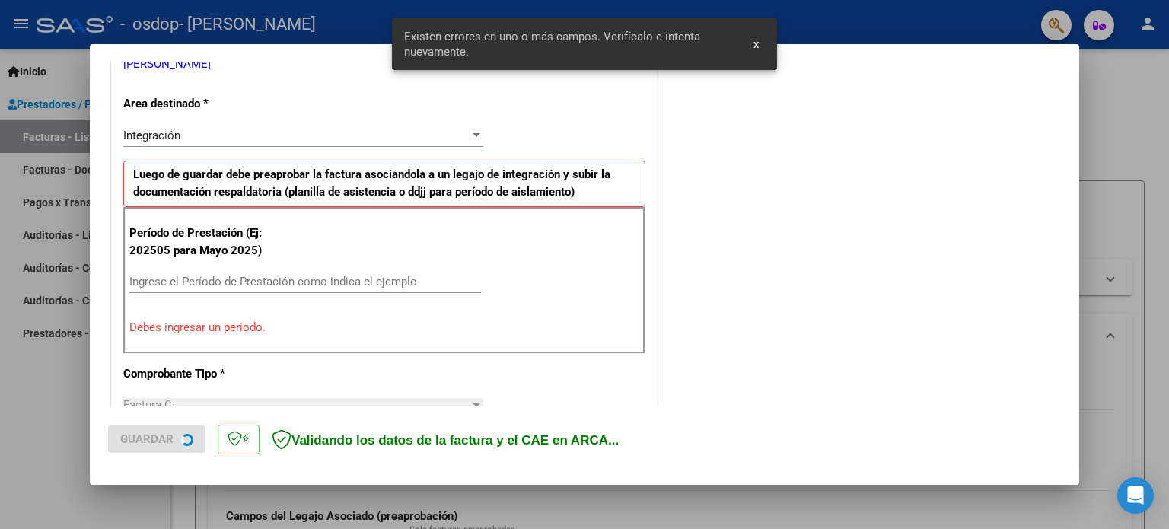
scroll to position [328, 0]
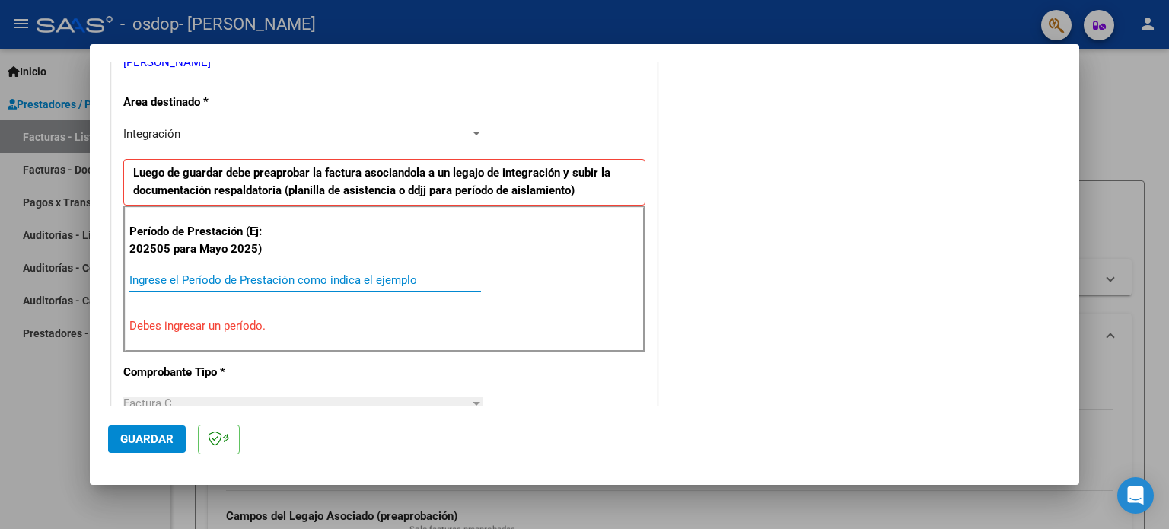
click at [281, 278] on input "Ingrese el Período de Prestación como indica el ejemplo" at bounding box center [304, 280] width 351 height 14
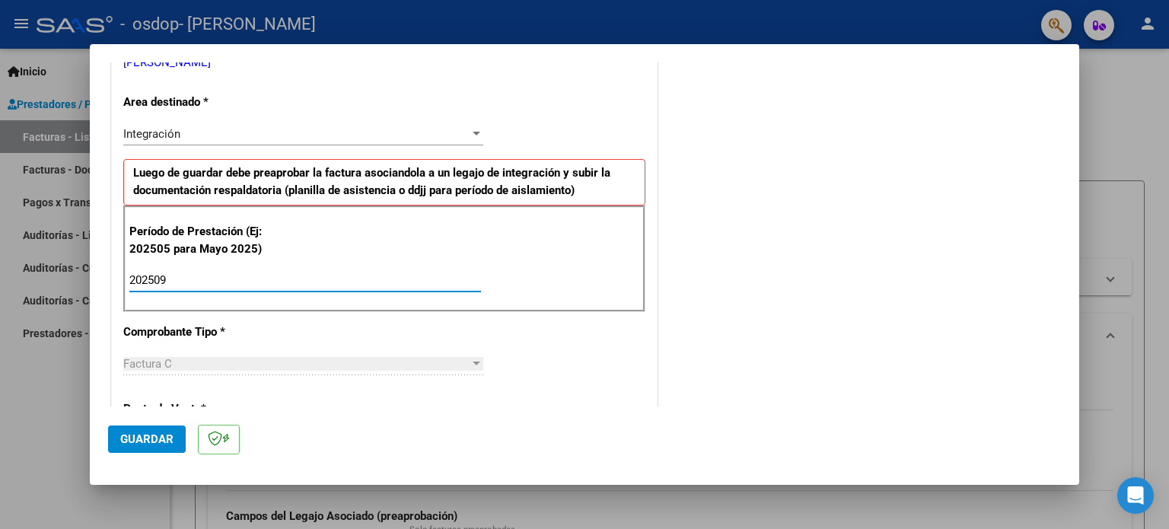
type input "202509"
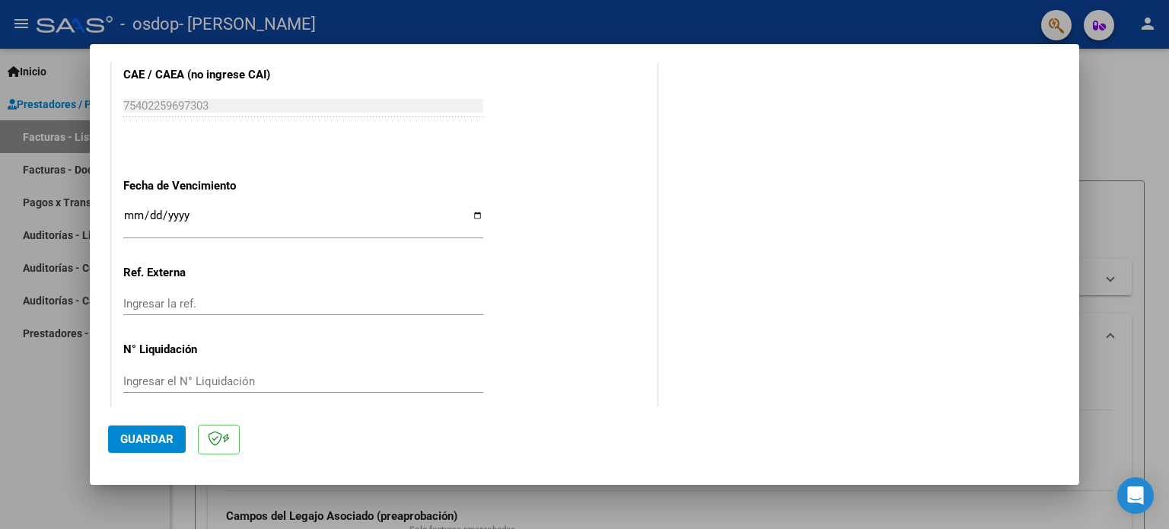
scroll to position [992, 0]
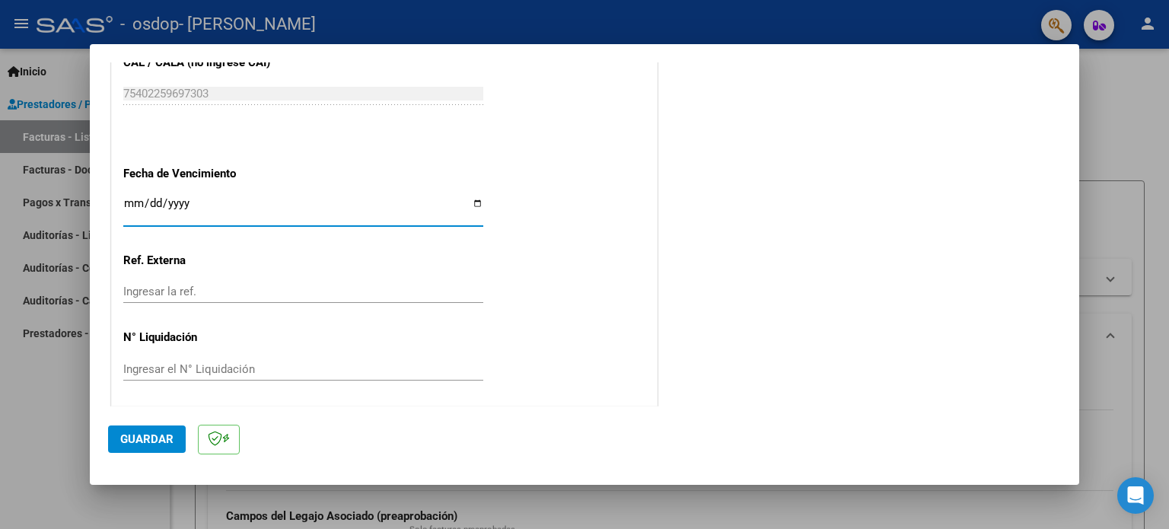
click at [135, 197] on input "Ingresar la fecha" at bounding box center [303, 209] width 360 height 24
click at [472, 197] on input "Ingresar la fecha" at bounding box center [303, 209] width 360 height 24
type input "[DATE]"
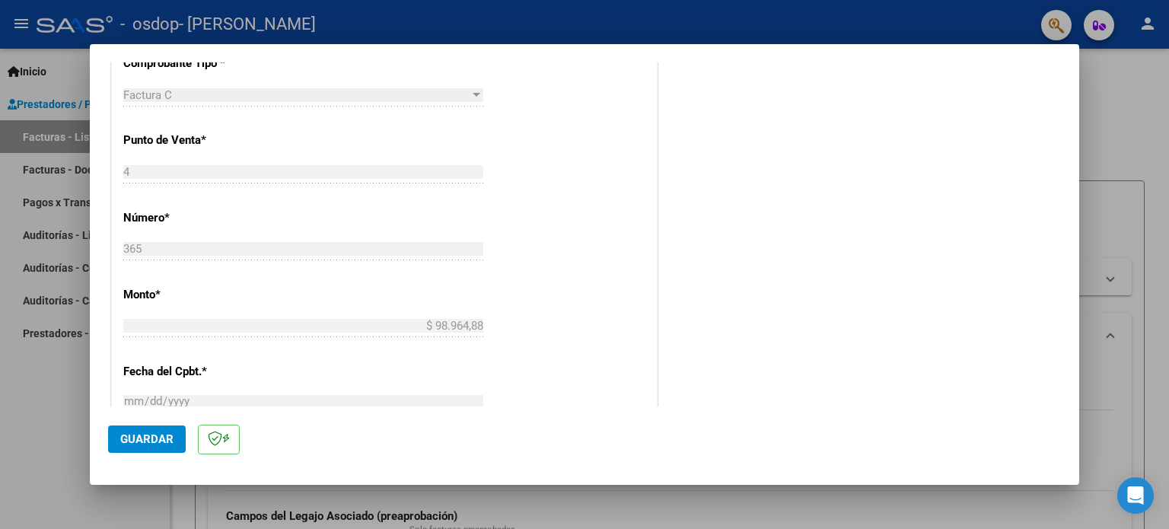
scroll to position [993, 0]
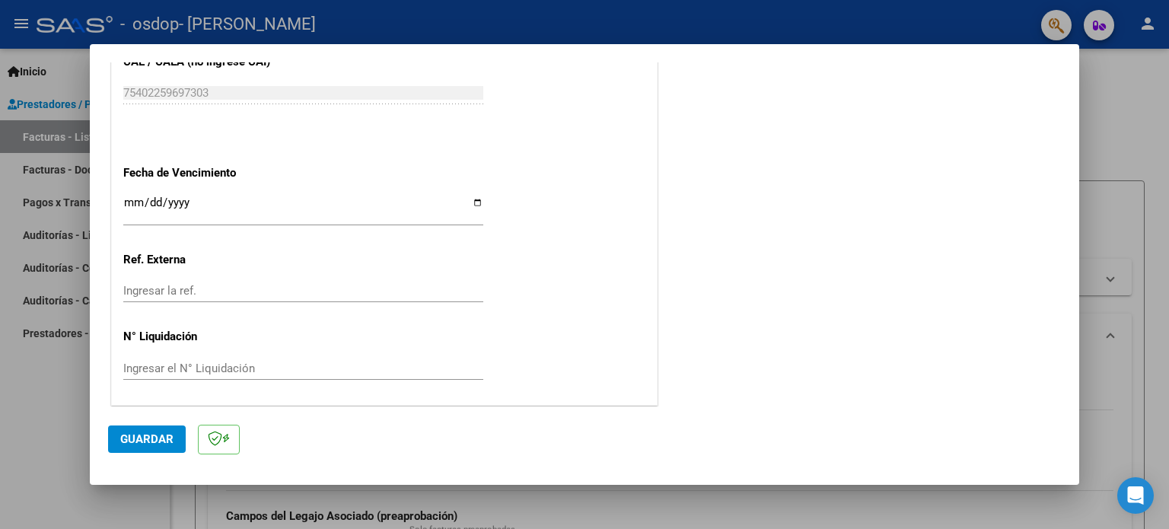
click at [160, 444] on span "Guardar" at bounding box center [146, 439] width 53 height 14
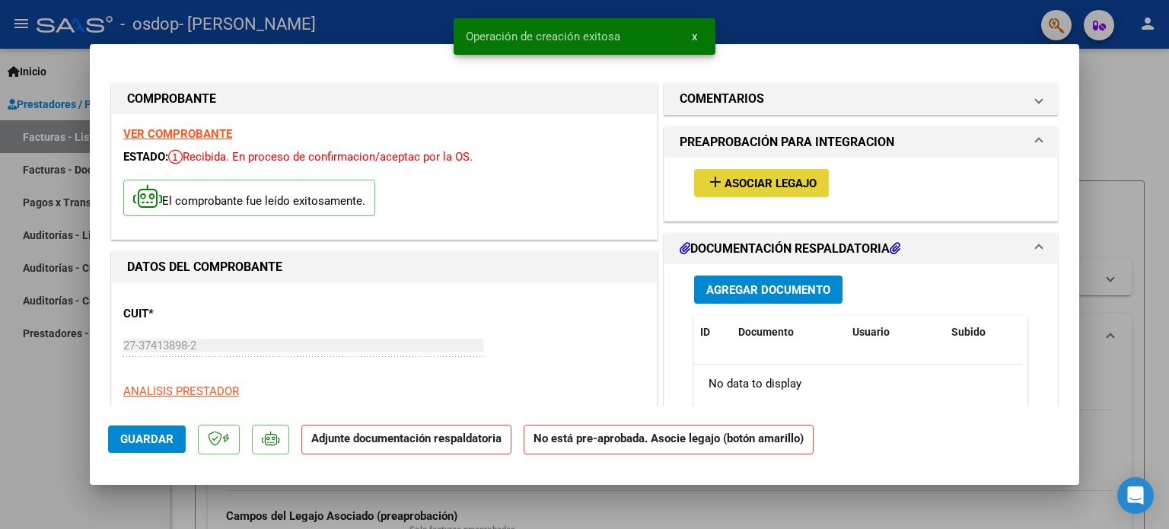
click at [765, 177] on span "Asociar Legajo" at bounding box center [770, 183] width 92 height 14
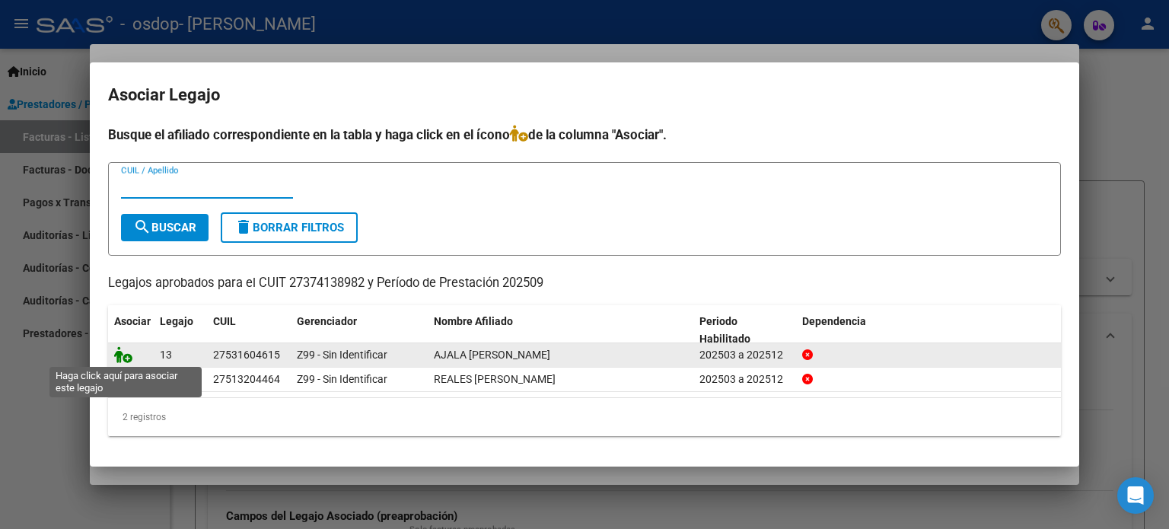
click at [129, 355] on icon at bounding box center [123, 354] width 18 height 17
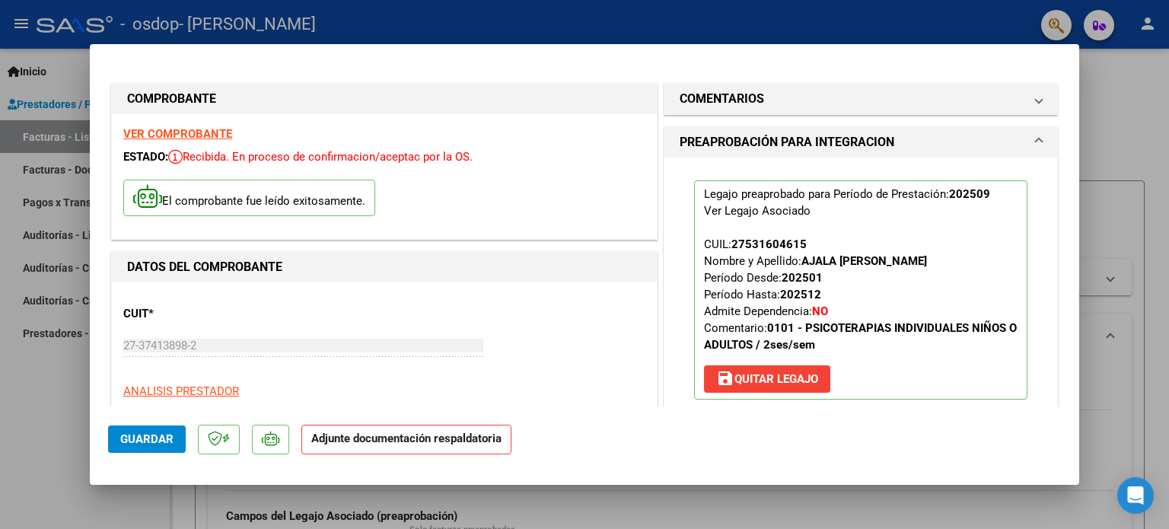
click at [740, 370] on button "save [PERSON_NAME]" at bounding box center [767, 378] width 126 height 27
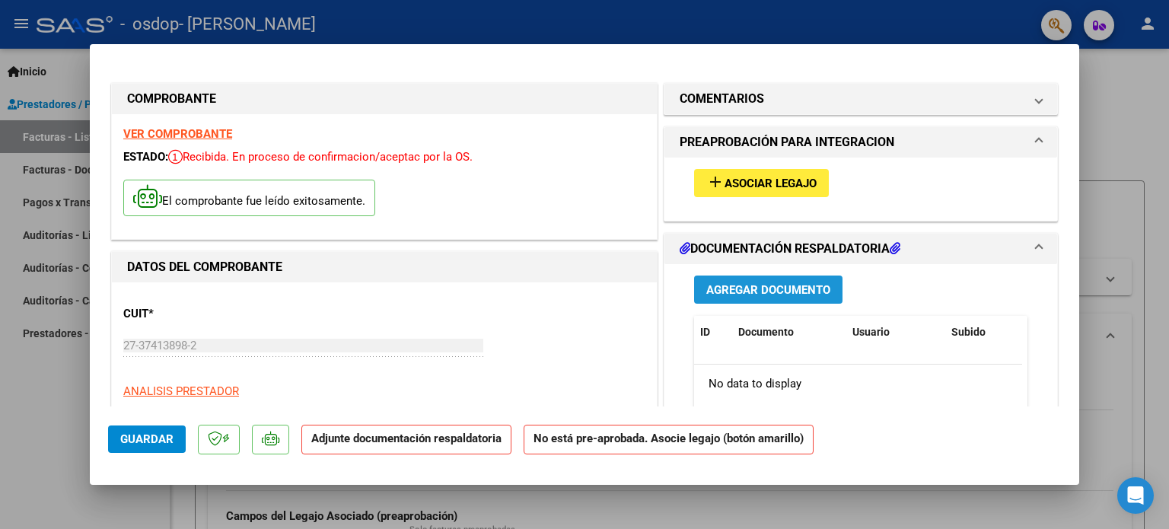
click at [824, 285] on button "Agregar Documento" at bounding box center [768, 289] width 148 height 28
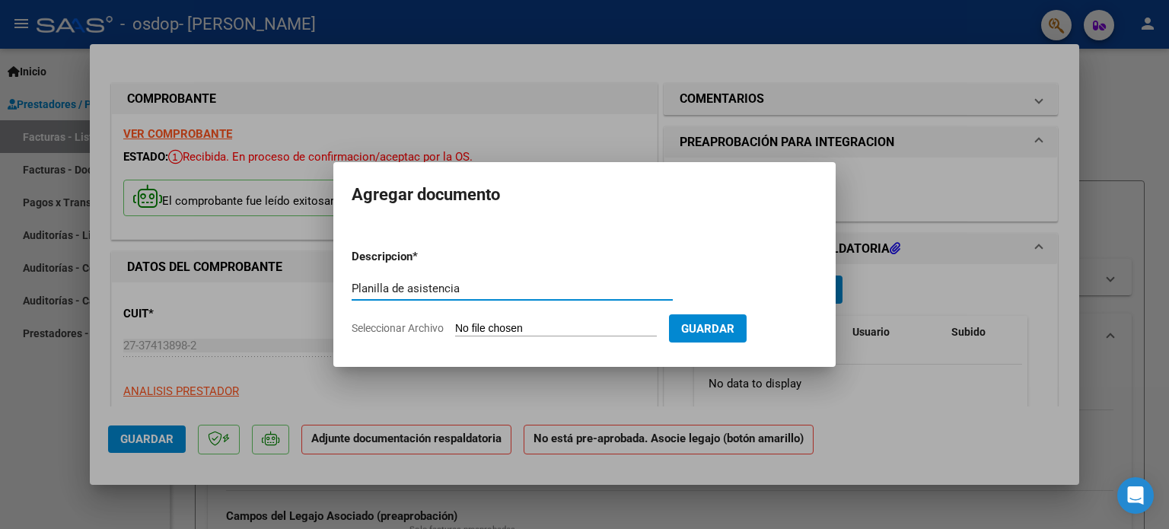
type input "Planilla de asistencia"
click at [622, 326] on input "Seleccionar Archivo" at bounding box center [556, 329] width 202 height 14
type input "C:\fakepath\Planilla de asistencia [PERSON_NAME] [DATE].pdf"
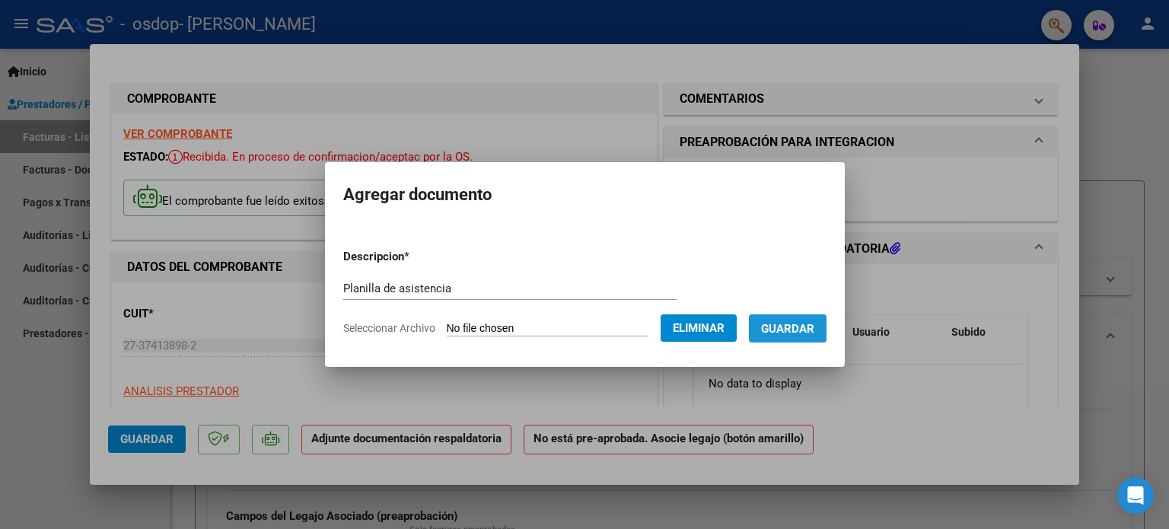
click at [814, 325] on span "Guardar" at bounding box center [787, 329] width 53 height 14
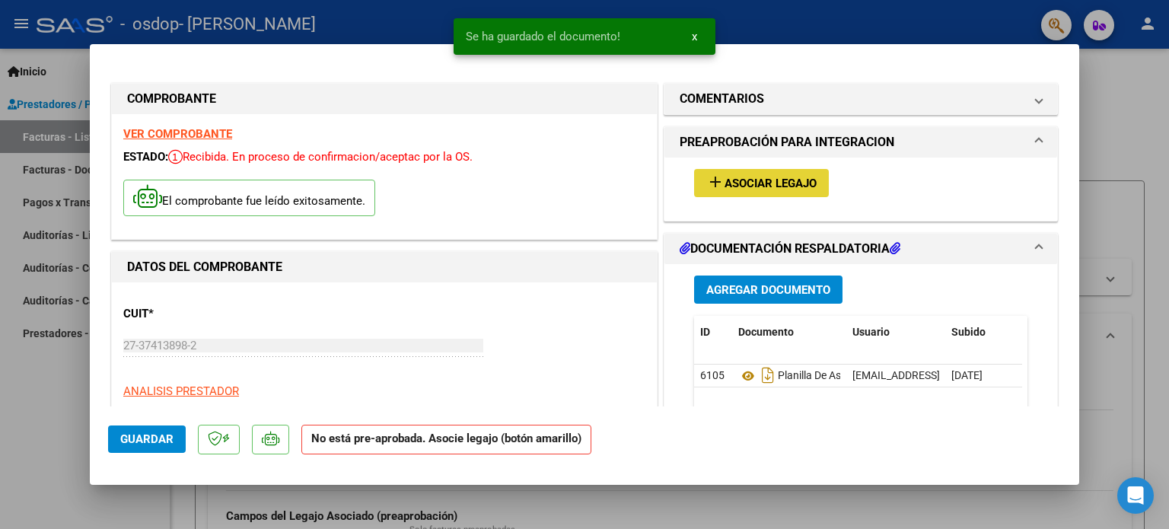
click at [797, 182] on span "Asociar Legajo" at bounding box center [770, 183] width 92 height 14
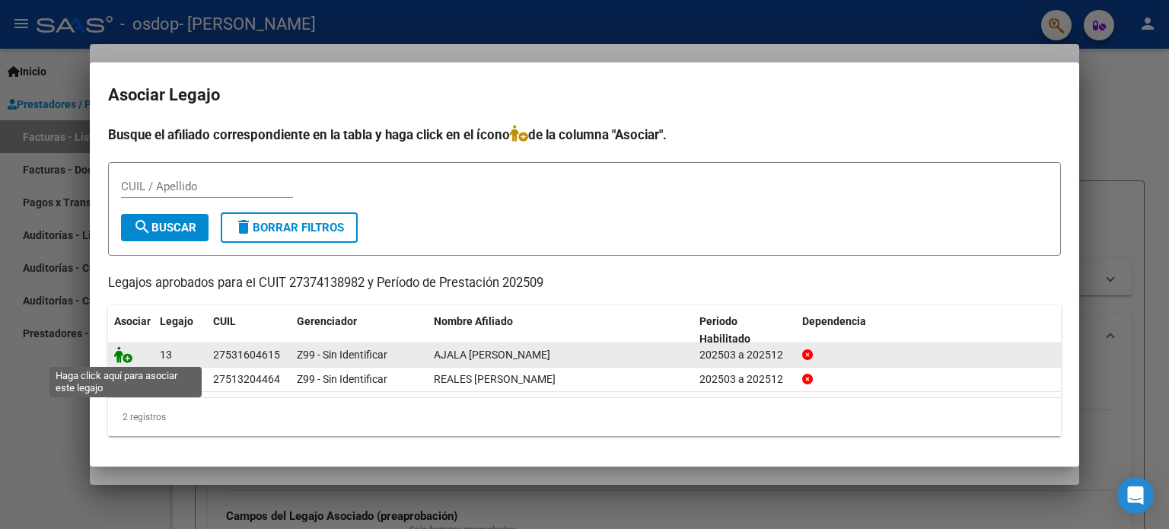
click at [125, 358] on icon at bounding box center [123, 354] width 18 height 17
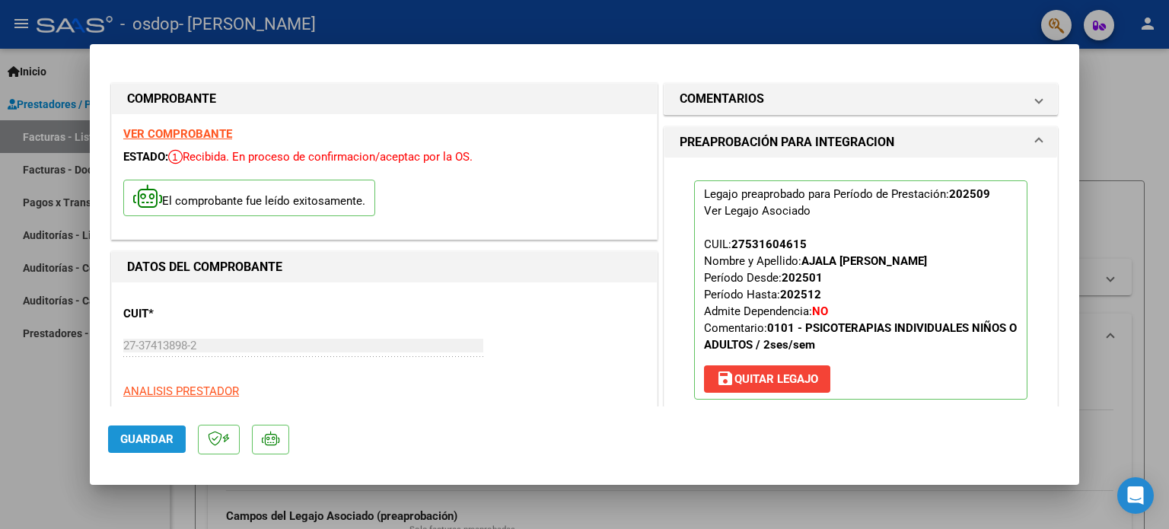
click at [146, 440] on span "Guardar" at bounding box center [146, 439] width 53 height 14
click at [132, 442] on span "Guardar" at bounding box center [146, 439] width 53 height 14
click at [1117, 87] on div at bounding box center [584, 264] width 1169 height 529
type input "$ 0,00"
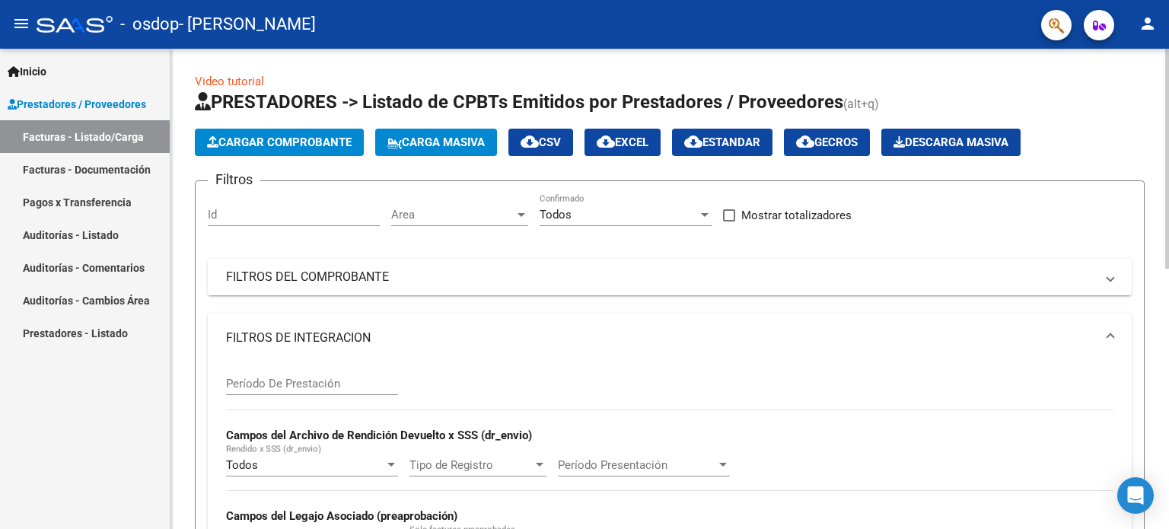
click at [1111, 275] on span at bounding box center [1110, 277] width 6 height 17
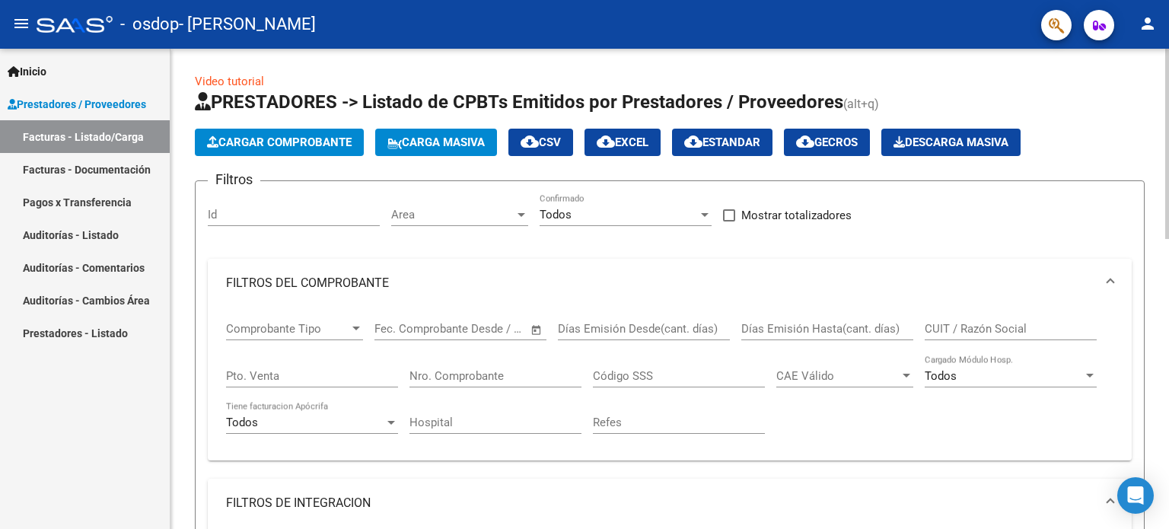
click at [1111, 275] on span at bounding box center [1110, 283] width 6 height 17
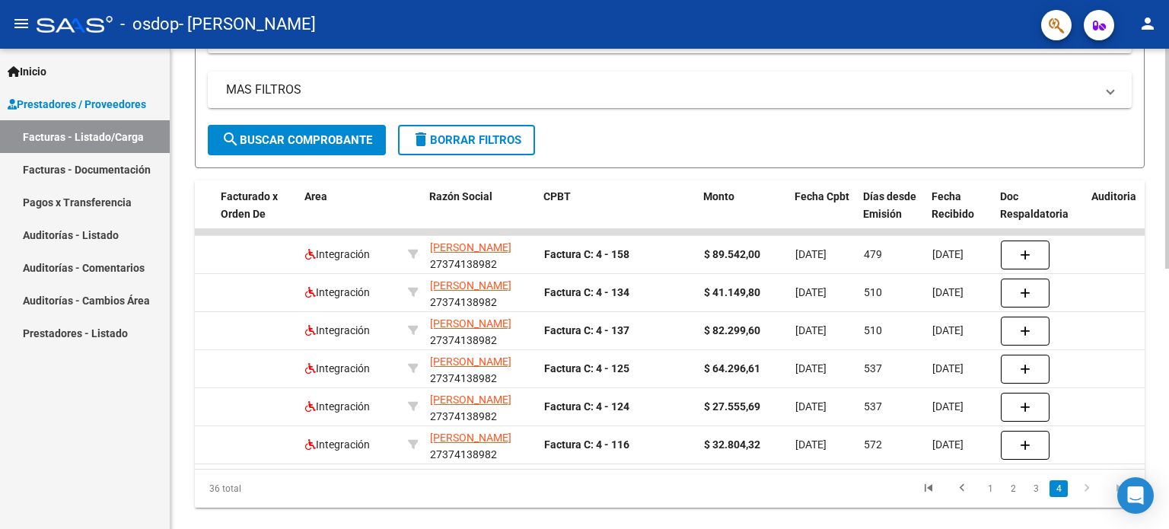
scroll to position [566, 0]
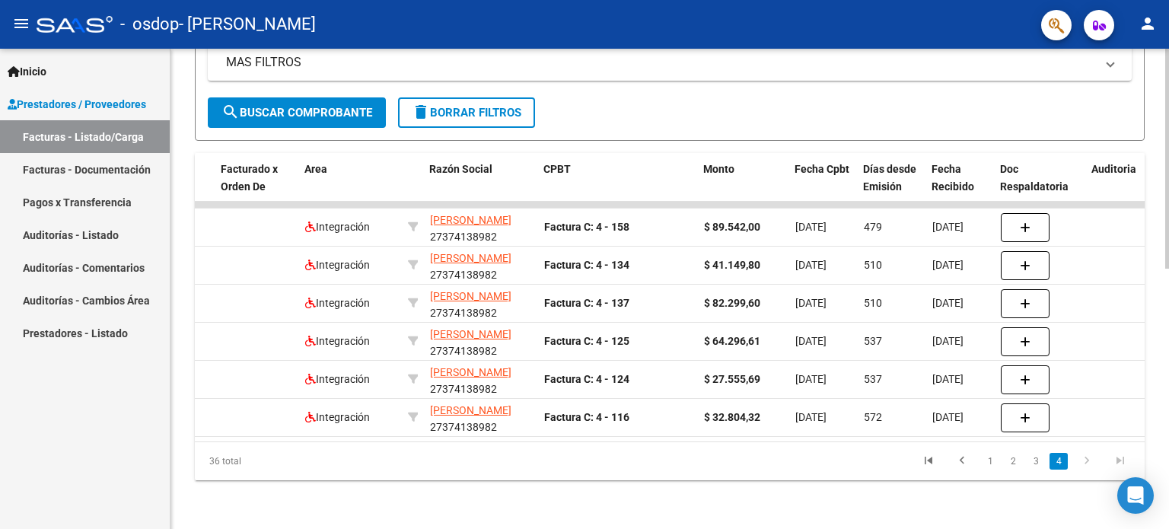
click at [1168, 501] on div at bounding box center [1167, 419] width 4 height 220
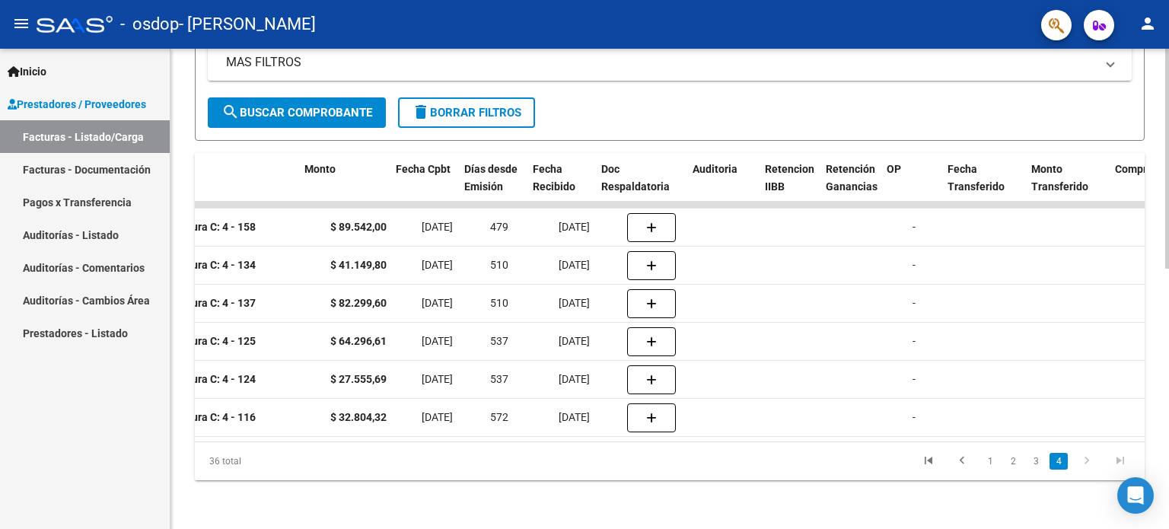
scroll to position [0, 595]
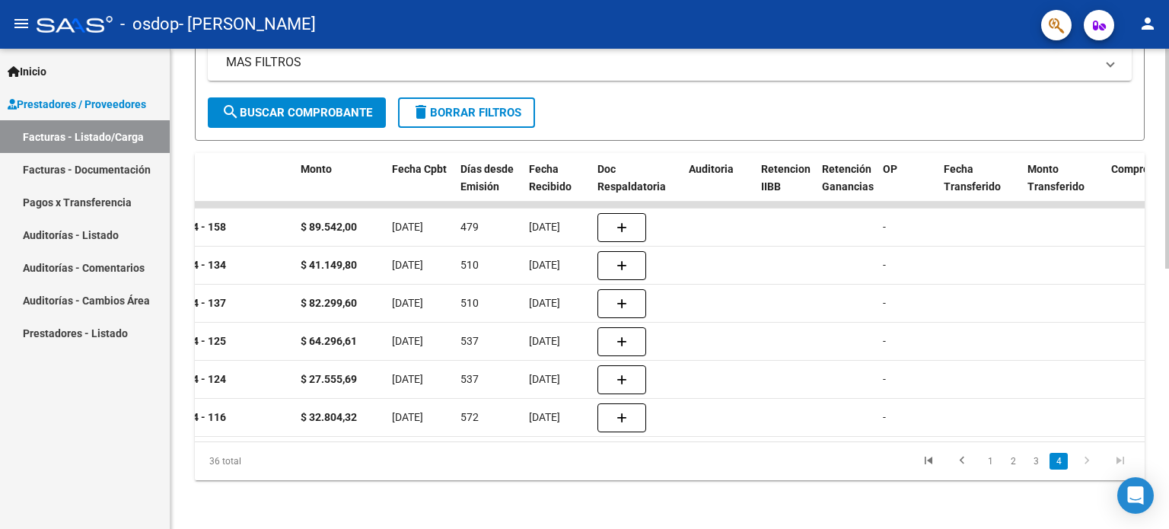
click at [1168, 323] on div at bounding box center [1167, 419] width 4 height 220
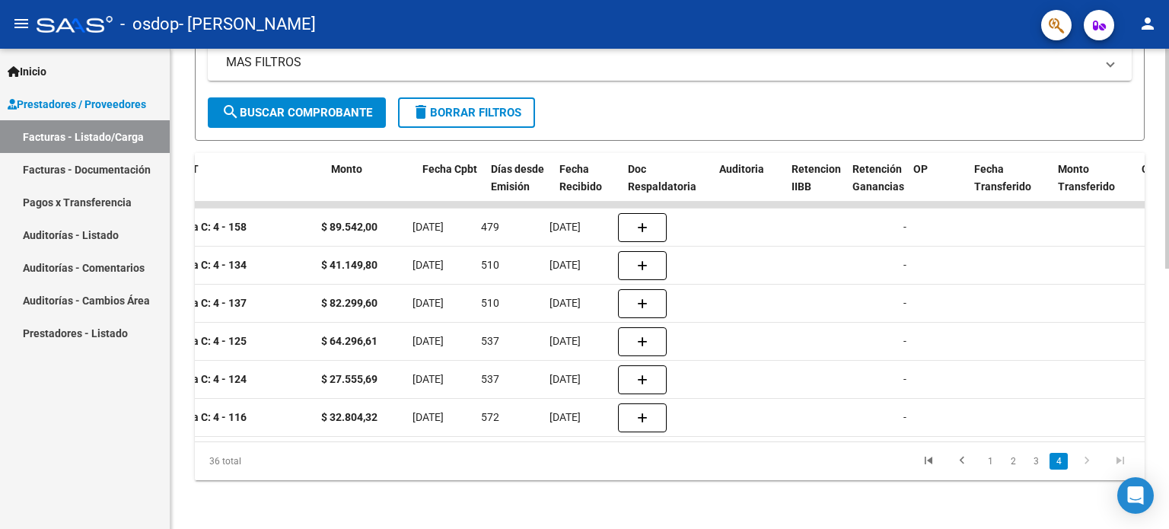
scroll to position [0, 564]
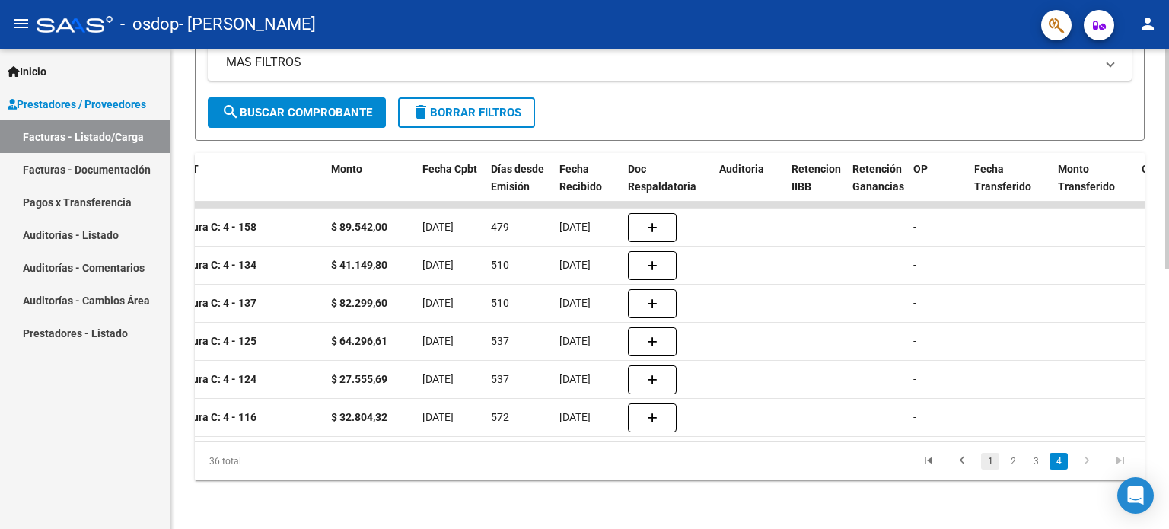
click at [987, 457] on link "1" at bounding box center [990, 461] width 18 height 17
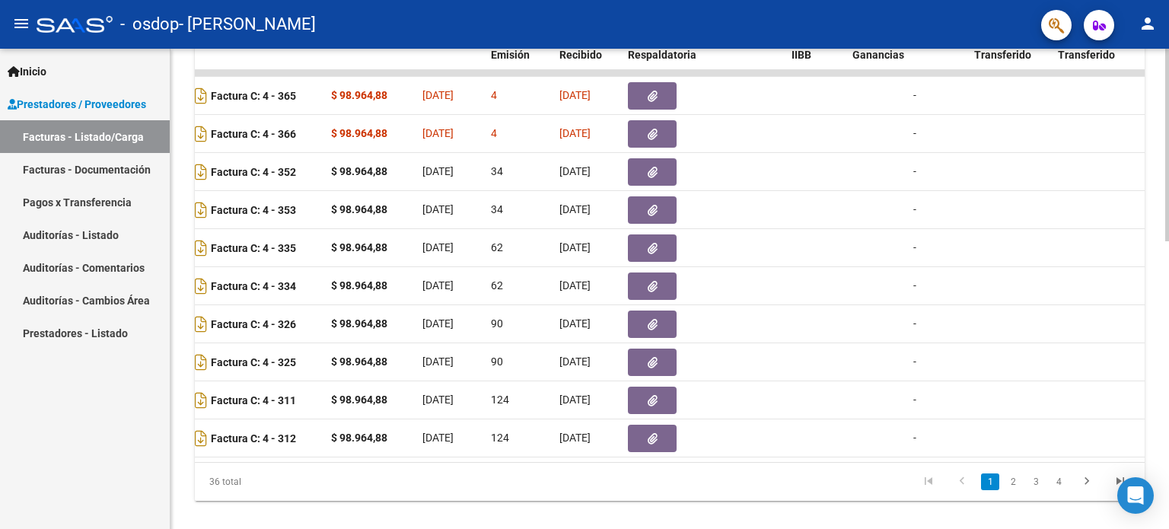
scroll to position [694, 0]
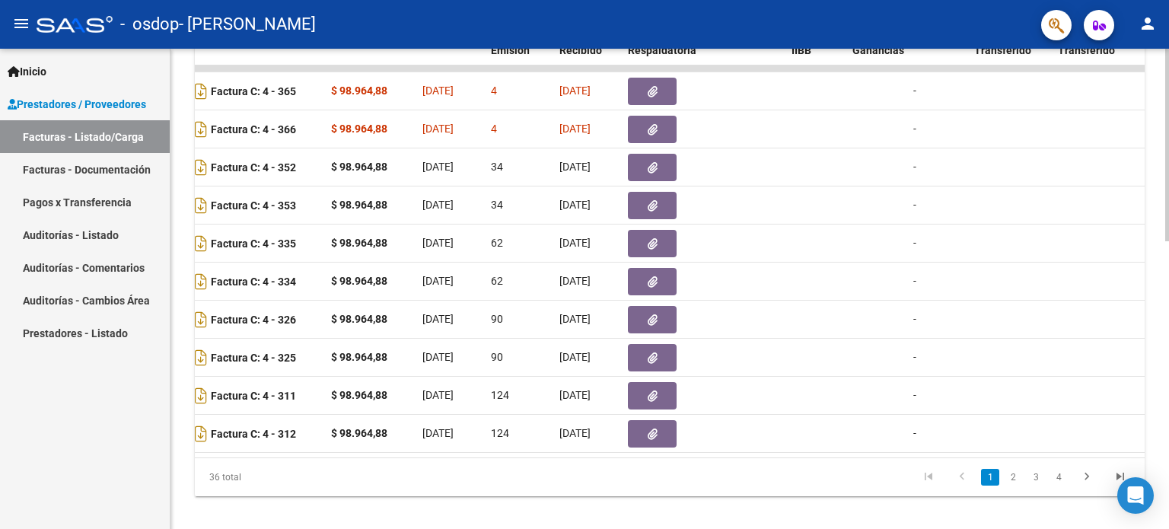
click at [1168, 360] on div at bounding box center [1167, 426] width 4 height 192
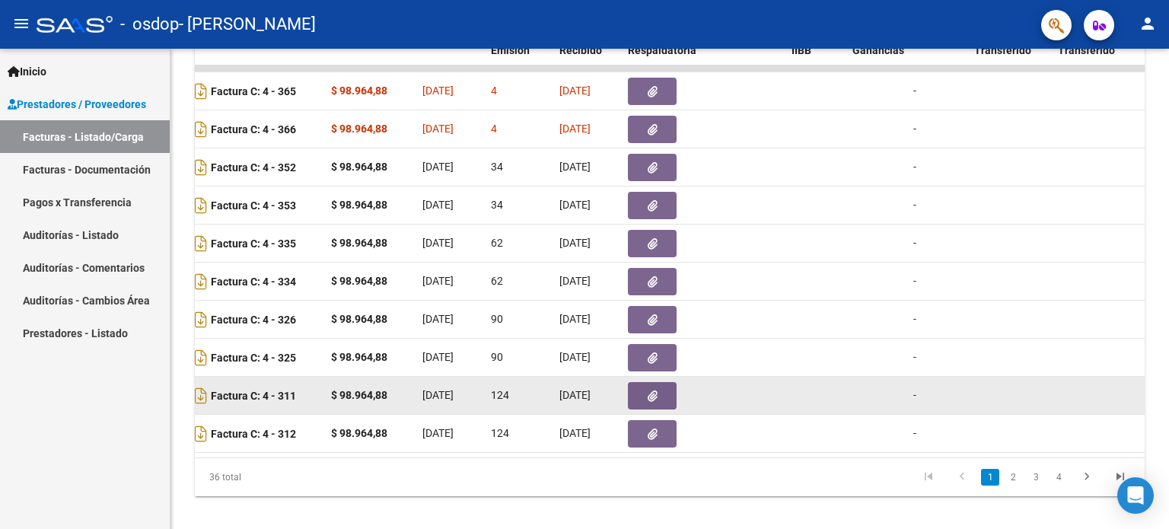
click at [1123, 386] on datatable-body-cell at bounding box center [1093, 395] width 84 height 37
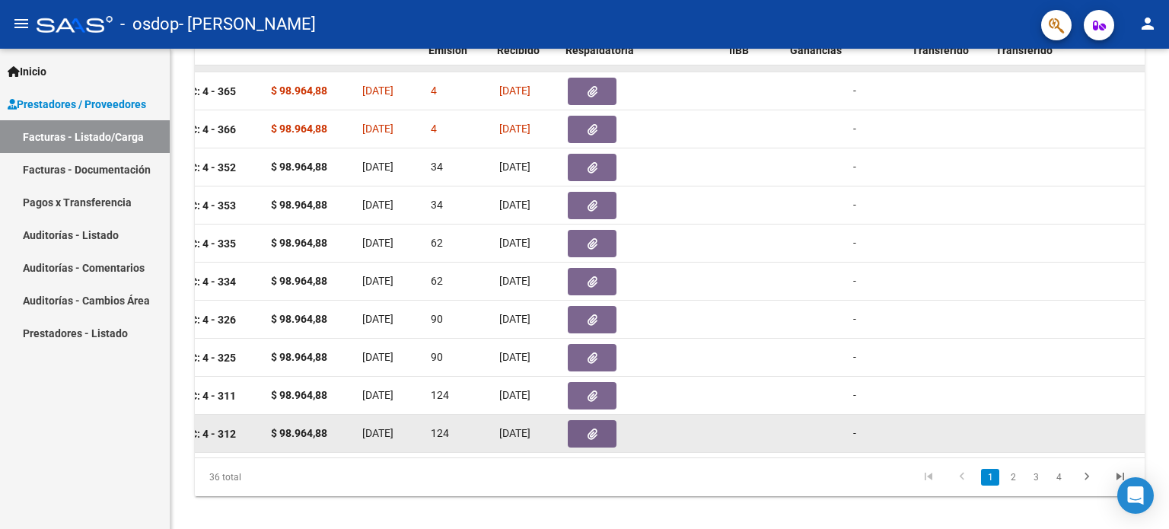
scroll to position [0, 627]
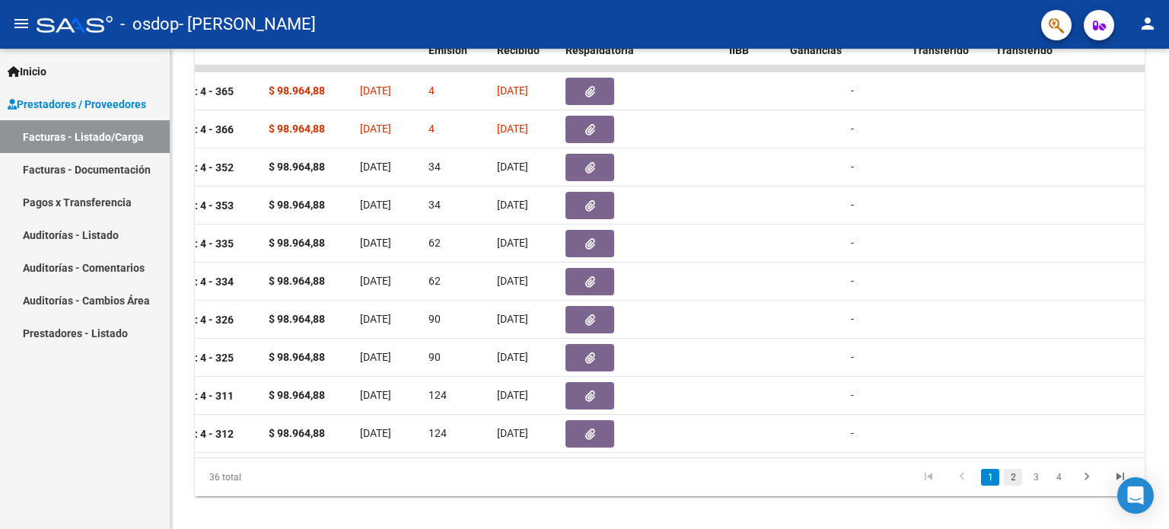
click at [1013, 485] on link "2" at bounding box center [1012, 477] width 18 height 17
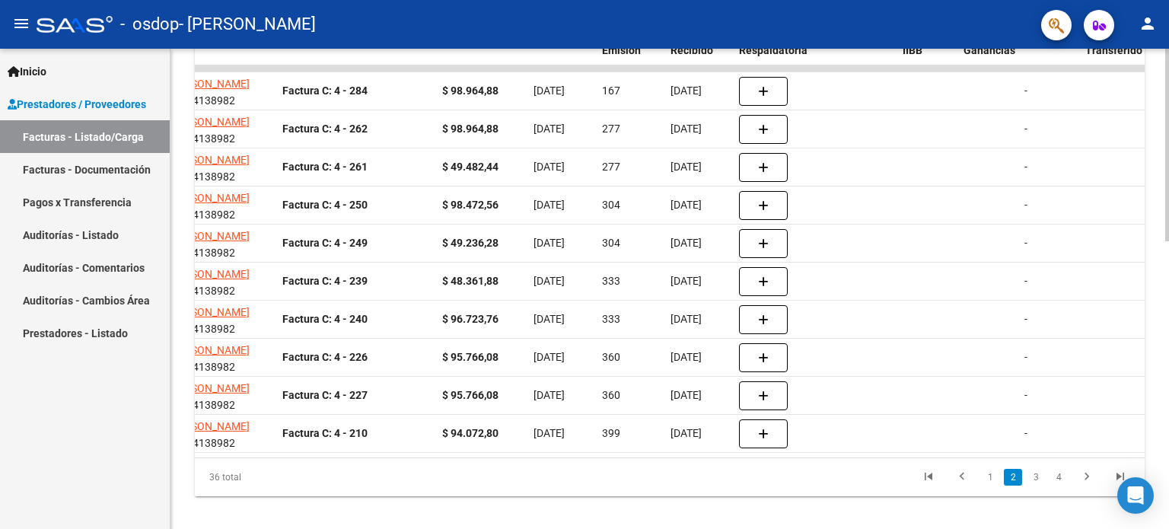
scroll to position [718, 0]
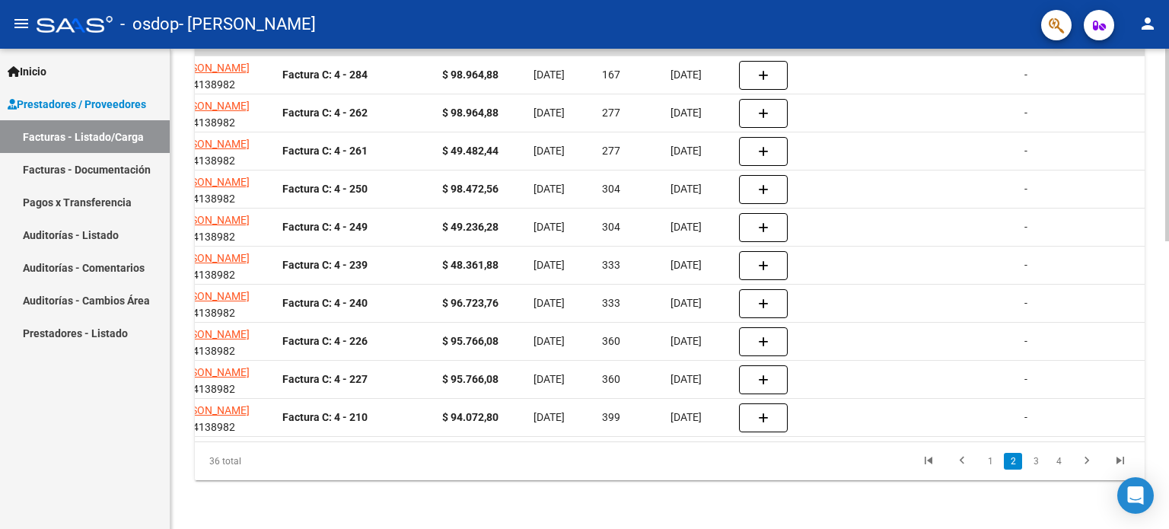
click at [1168, 346] on div at bounding box center [1167, 432] width 4 height 192
click at [1168, 438] on div at bounding box center [1167, 432] width 4 height 192
click at [994, 463] on link "1" at bounding box center [990, 461] width 18 height 17
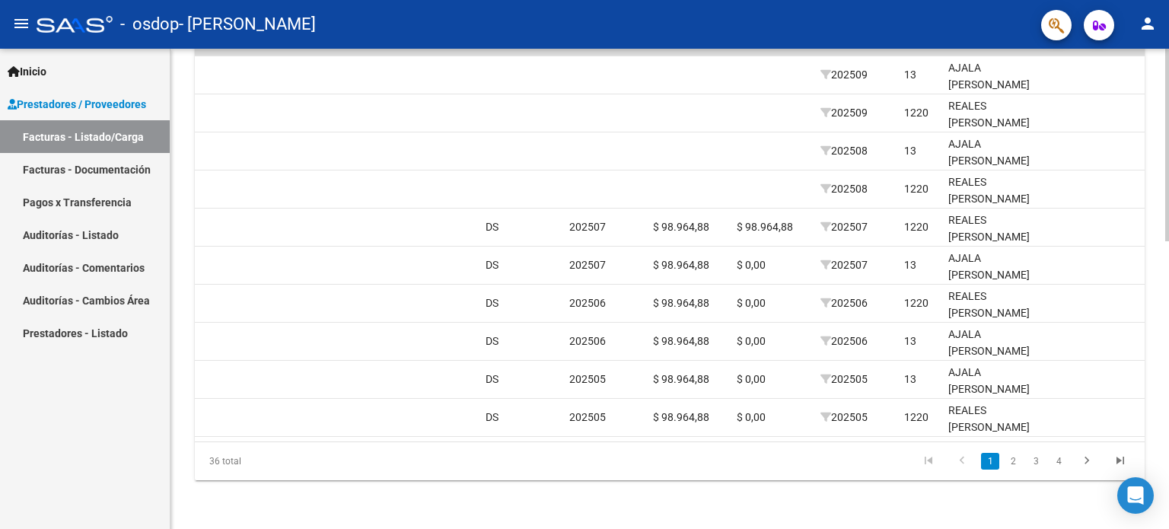
click at [1168, 475] on div at bounding box center [1167, 432] width 4 height 192
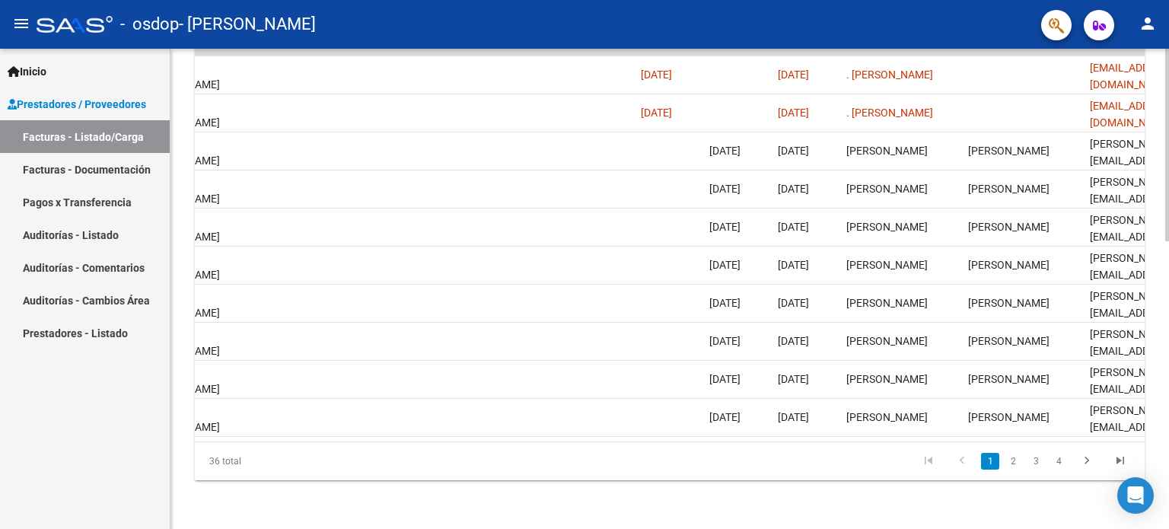
click at [1168, 355] on div at bounding box center [1167, 432] width 4 height 192
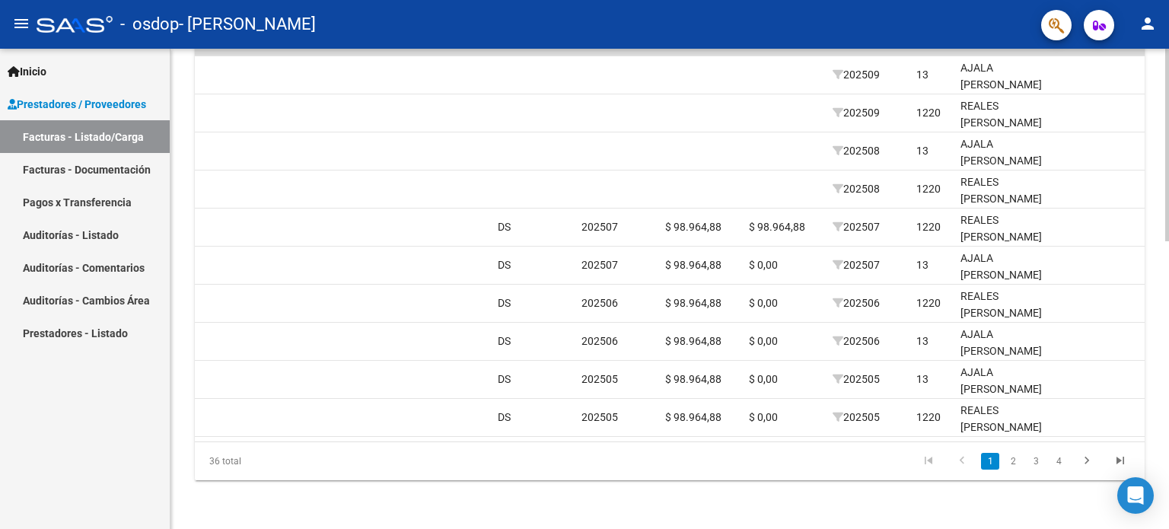
click at [1168, 371] on div at bounding box center [1167, 432] width 4 height 192
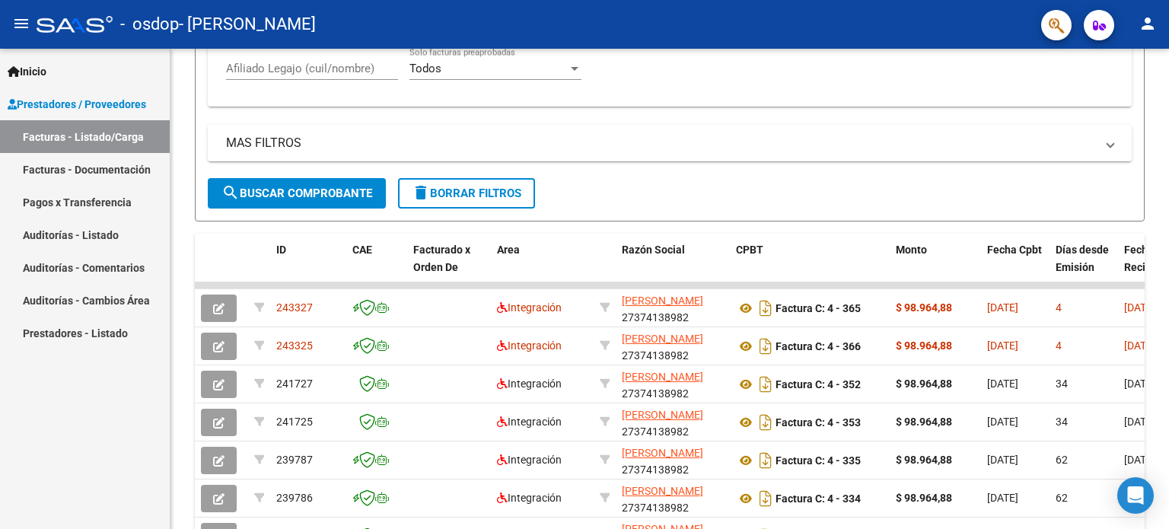
scroll to position [463, 0]
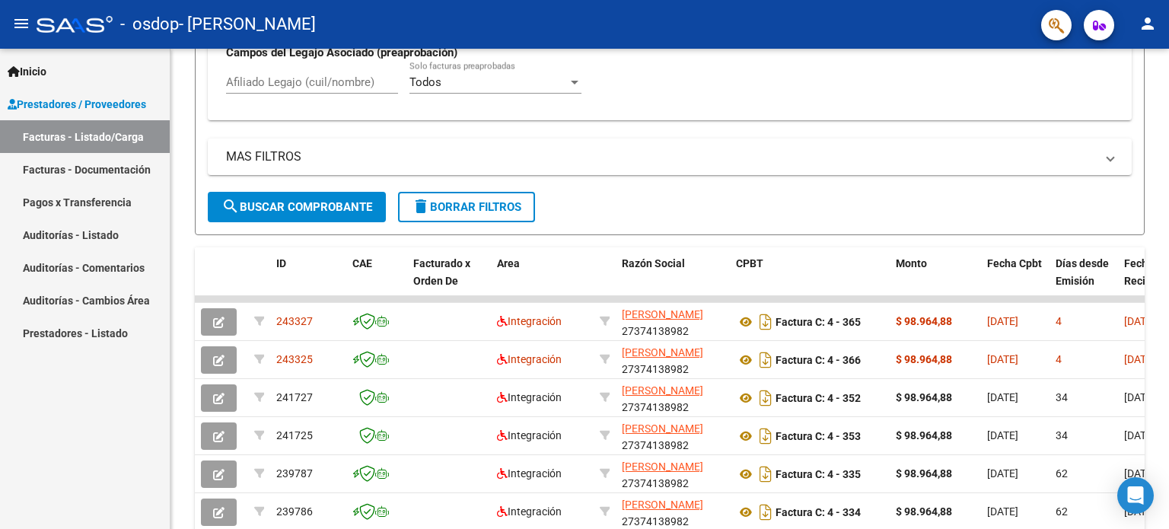
click at [1165, 272] on div at bounding box center [1167, 333] width 4 height 192
